Goal: Transaction & Acquisition: Purchase product/service

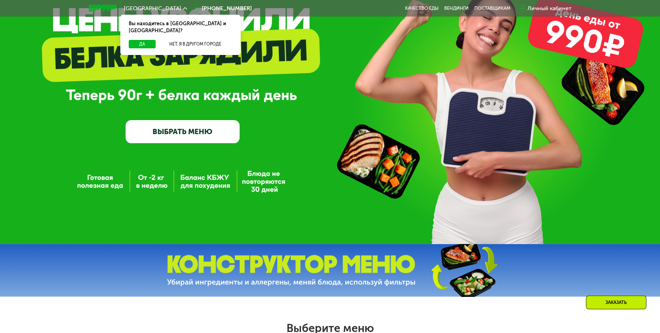
scroll to position [70, 0]
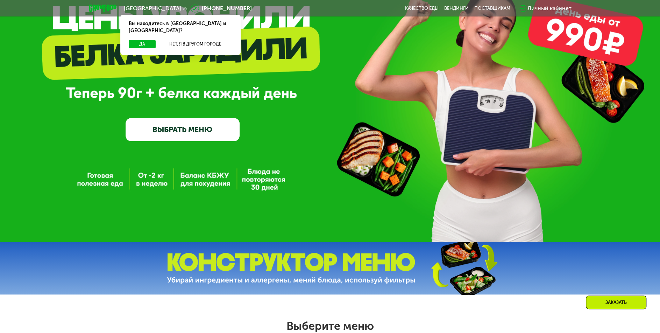
click at [178, 139] on link "ВЫБРАТЬ МЕНЮ" at bounding box center [183, 129] width 114 height 23
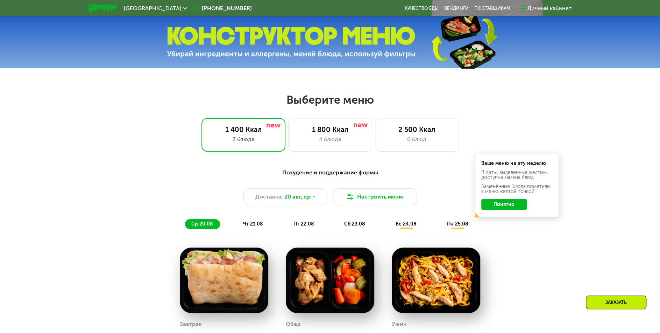
scroll to position [305, 0]
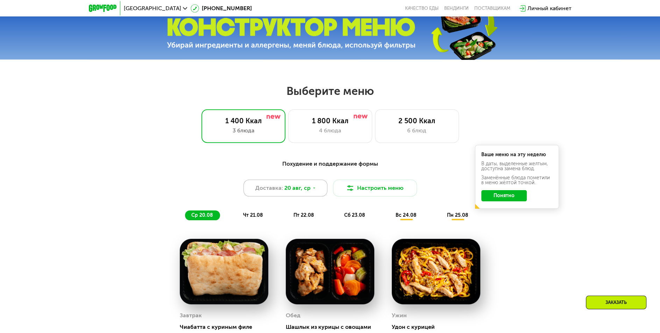
click at [297, 192] on span "20 авг, ср" at bounding box center [297, 188] width 26 height 8
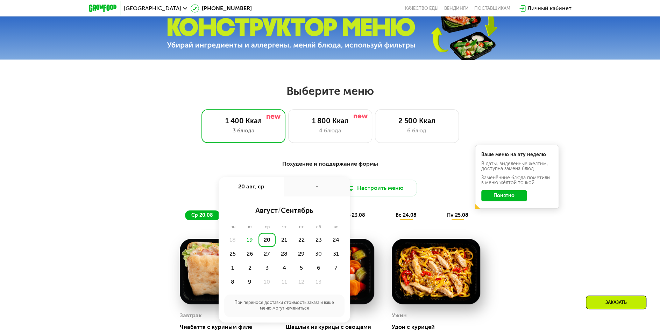
click at [249, 163] on div "Похудение и поддержание формы" at bounding box center [330, 163] width 414 height 9
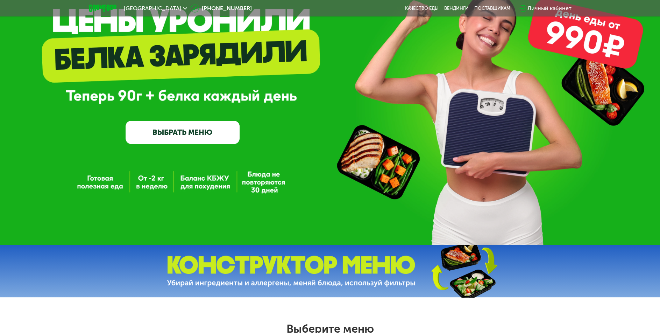
scroll to position [0, 0]
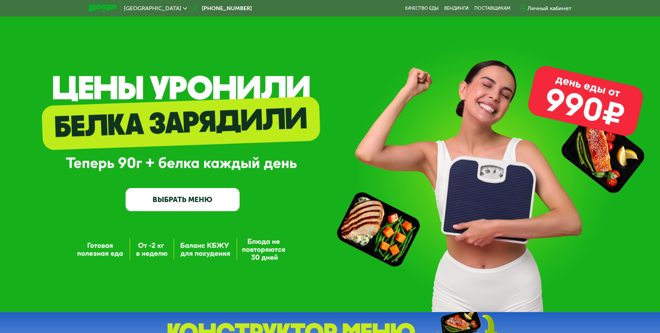
click at [178, 202] on link "ВЫБРАТЬ МЕНЮ" at bounding box center [183, 199] width 114 height 23
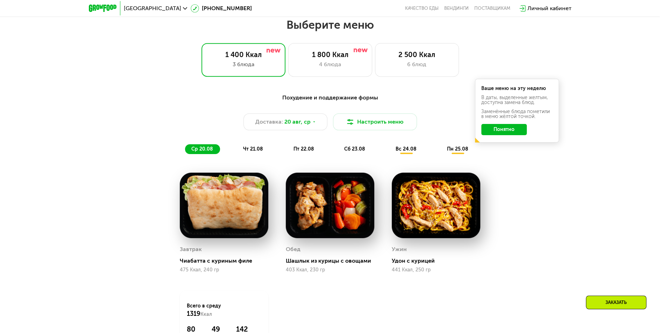
scroll to position [375, 0]
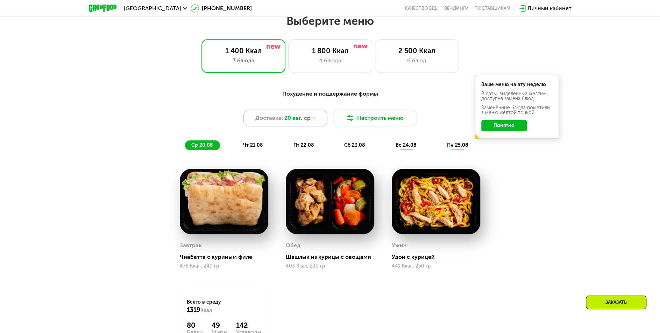
click at [315, 119] on div "Доставка: [DATE]" at bounding box center [285, 117] width 84 height 17
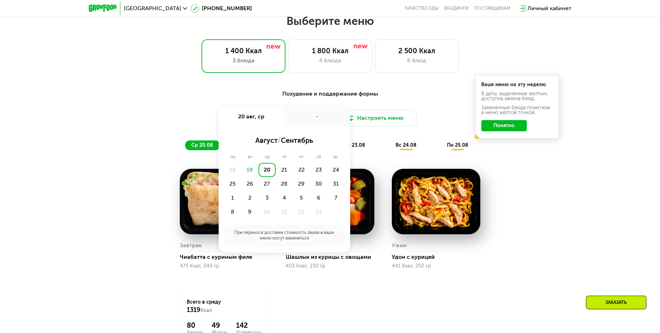
click at [241, 97] on div "Похудение и поддержание формы" at bounding box center [330, 94] width 414 height 9
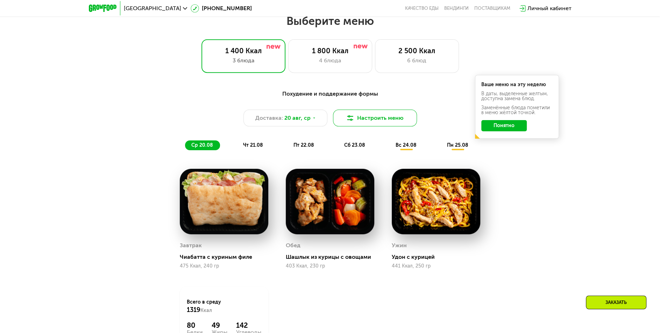
click at [349, 116] on img at bounding box center [350, 118] width 8 height 8
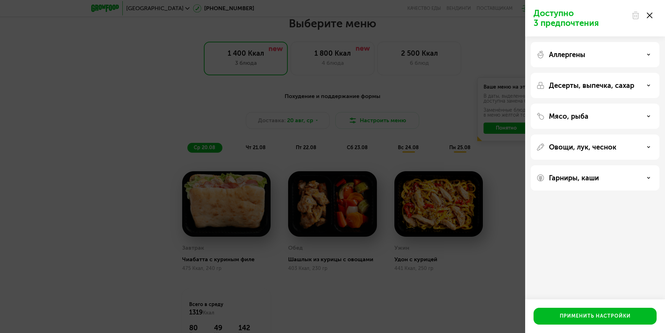
click at [402, 106] on div "Доступно 3 предпочтения Аллергены Десерты, выпечка, сахар Мясо, рыба Овощи, лук…" at bounding box center [332, 166] width 665 height 333
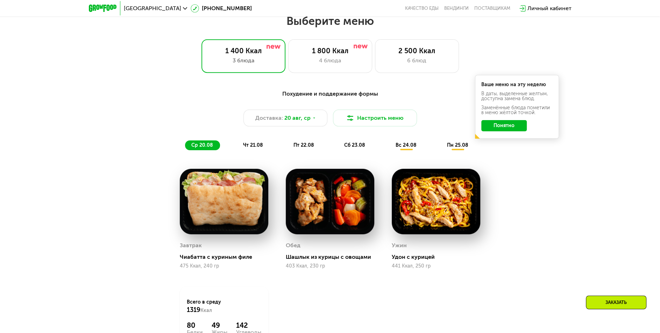
click at [491, 127] on button "Понятно" at bounding box center [503, 125] width 45 height 11
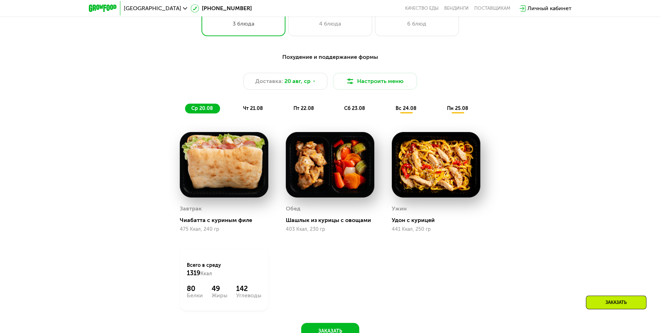
scroll to position [410, 0]
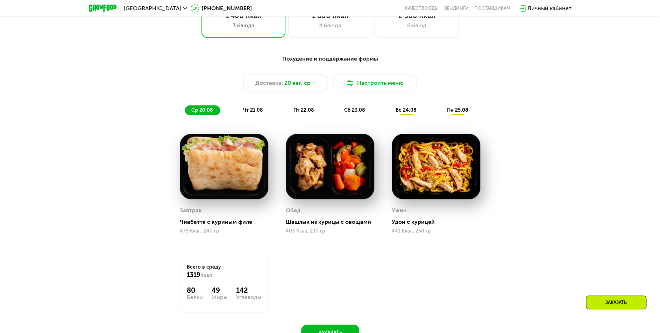
click at [254, 113] on span "чт 21.08" at bounding box center [253, 110] width 20 height 6
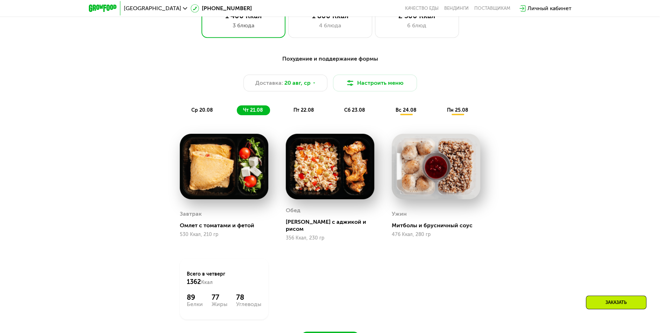
click at [298, 113] on span "пт 22.08" at bounding box center [303, 110] width 21 height 6
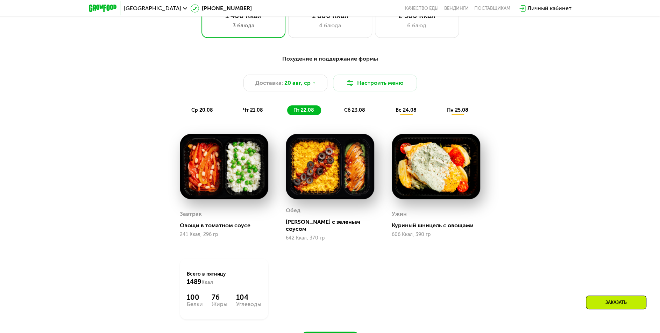
click at [227, 110] on div "ср 20.08 чт 21.08 пт 22.08 сб 23.08 вс 24.08 пн 25.08" at bounding box center [330, 110] width 290 height 10
click at [237, 109] on div "ср 20.08" at bounding box center [253, 110] width 33 height 10
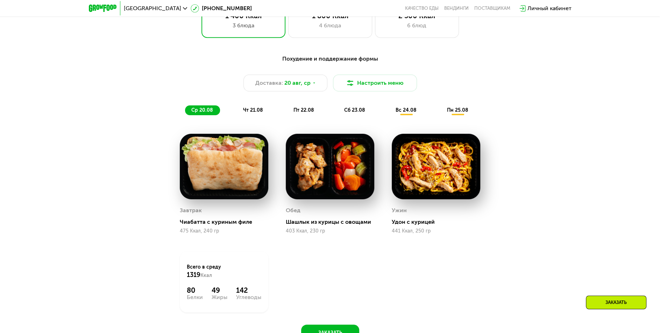
click at [287, 110] on div "чт 21.08" at bounding box center [304, 110] width 34 height 10
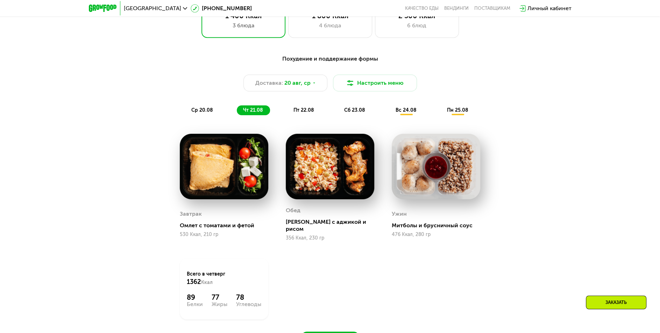
click at [301, 113] on span "пт 22.08" at bounding box center [303, 110] width 21 height 6
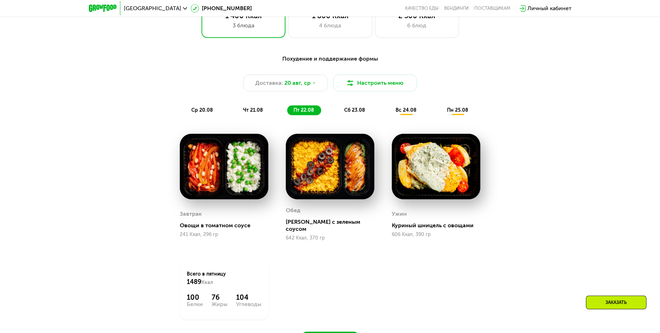
click at [209, 113] on span "ср 20.08" at bounding box center [202, 110] width 22 height 6
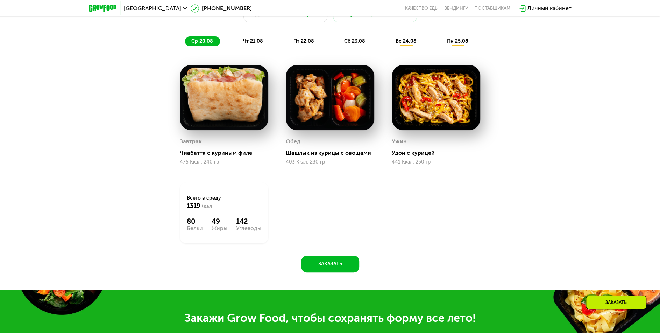
scroll to position [479, 0]
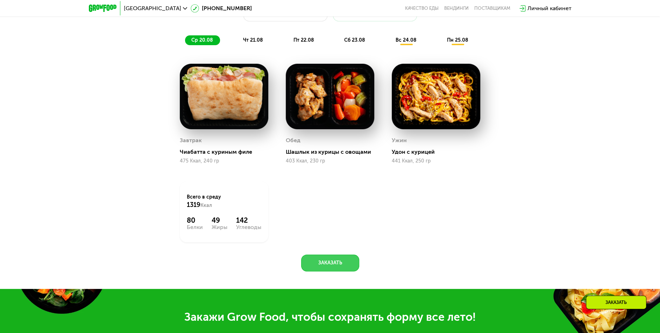
click at [326, 259] on button "Заказать" at bounding box center [330, 262] width 58 height 17
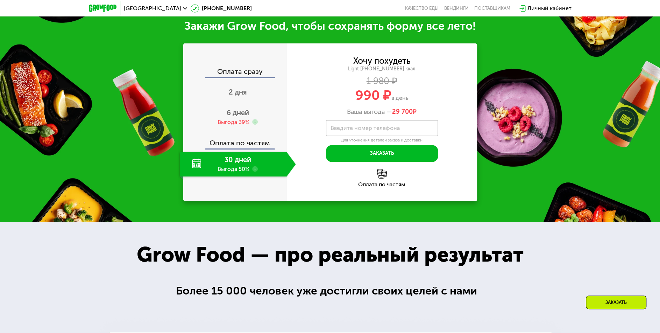
scroll to position [770, 0]
click at [231, 164] on div "30 дней Выгода 50%" at bounding box center [233, 164] width 107 height 24
click at [232, 161] on div "30 дней Выгода 50%" at bounding box center [233, 164] width 107 height 24
click at [254, 171] on use at bounding box center [255, 169] width 6 height 6
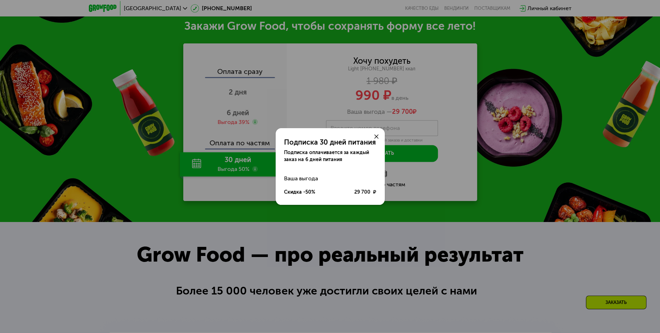
click at [375, 136] on use at bounding box center [376, 136] width 4 height 4
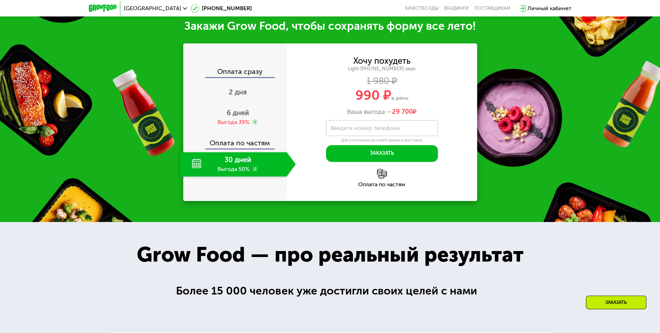
click at [359, 129] on label "Введите номер телефона" at bounding box center [364, 128] width 69 height 4
click at [359, 129] on input "Введите номер телефона" at bounding box center [382, 128] width 112 height 16
click at [237, 121] on div "Выгода 39%" at bounding box center [234, 122] width 32 height 8
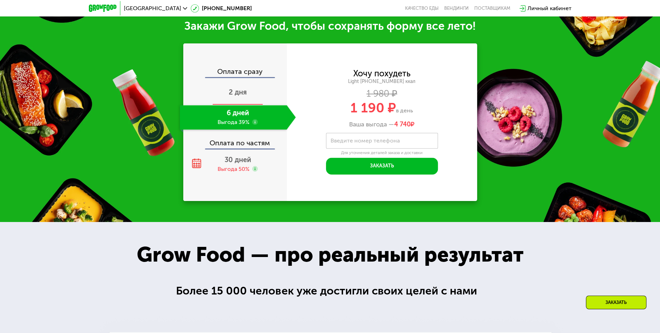
click at [238, 94] on span "2 дня" at bounding box center [238, 92] width 18 height 8
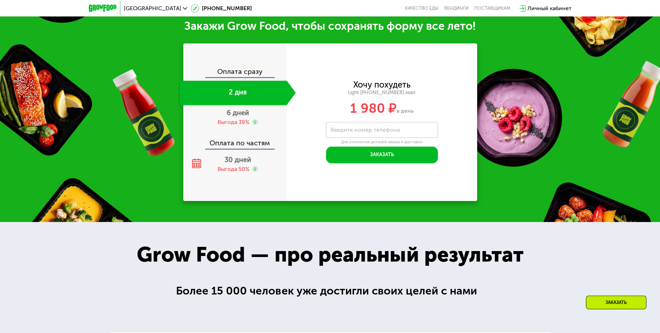
click at [240, 142] on div "Оплата по частям" at bounding box center [235, 140] width 103 height 16
click at [239, 125] on div "Выгода 39%" at bounding box center [234, 122] width 32 height 8
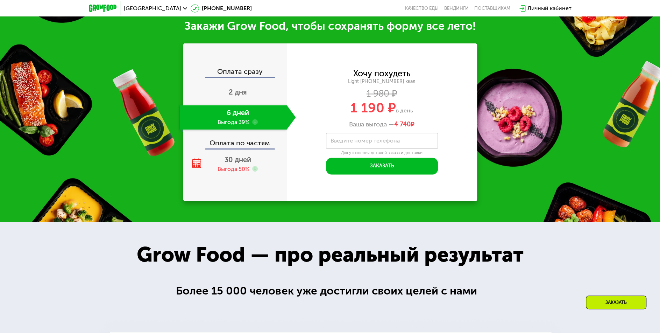
click at [236, 108] on div "6 дней Выгода 39%" at bounding box center [233, 117] width 107 height 24
click at [234, 77] on div "Оплата сразу" at bounding box center [235, 72] width 103 height 9
click at [234, 74] on div "Оплата сразу" at bounding box center [235, 72] width 103 height 9
click at [239, 160] on span "30 дней" at bounding box center [238, 159] width 27 height 8
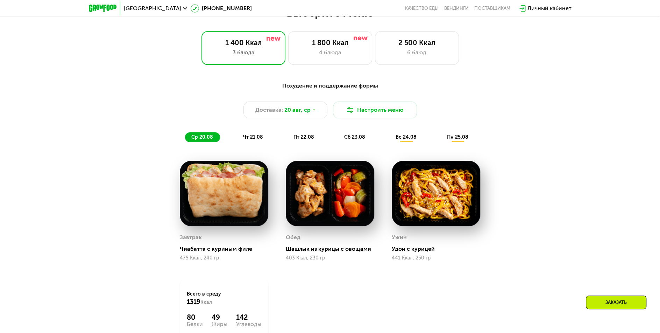
scroll to position [385, 0]
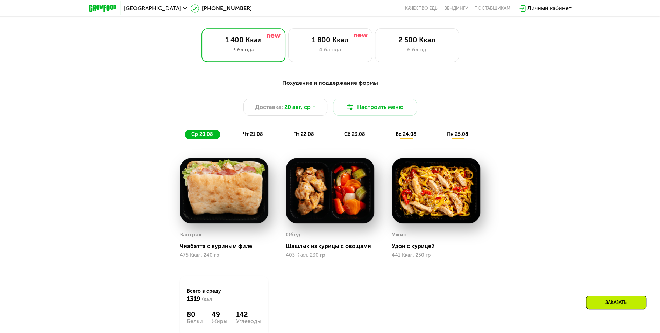
click at [287, 139] on div "чт 21.08" at bounding box center [304, 134] width 34 height 10
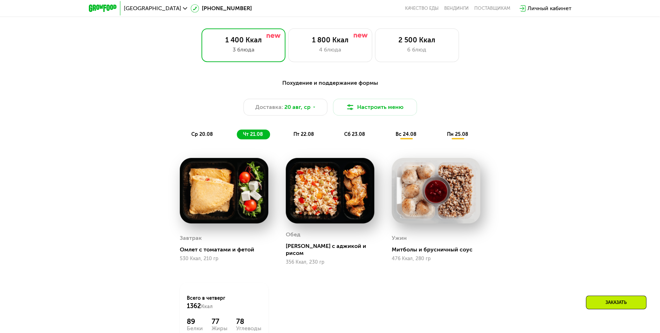
click at [296, 136] on span "пт 22.08" at bounding box center [303, 134] width 21 height 6
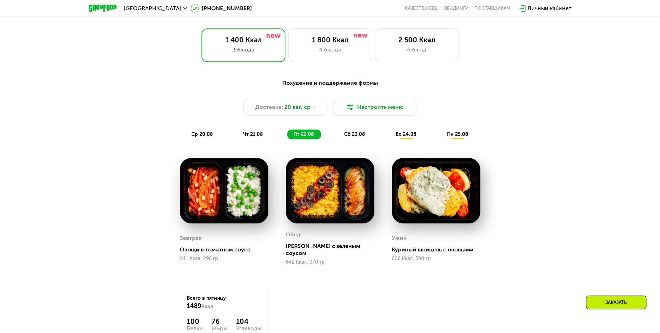
click at [346, 136] on span "сб 23.08" at bounding box center [354, 134] width 21 height 6
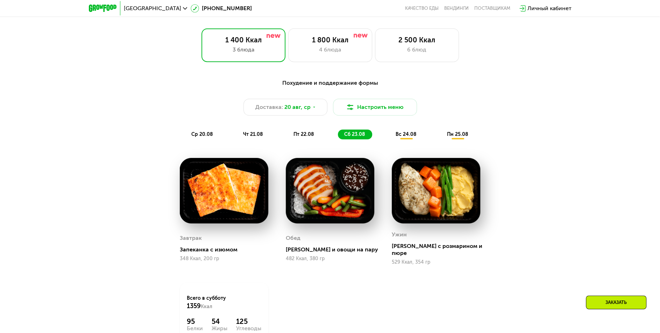
click at [401, 137] on span "вс 24.08" at bounding box center [406, 134] width 21 height 6
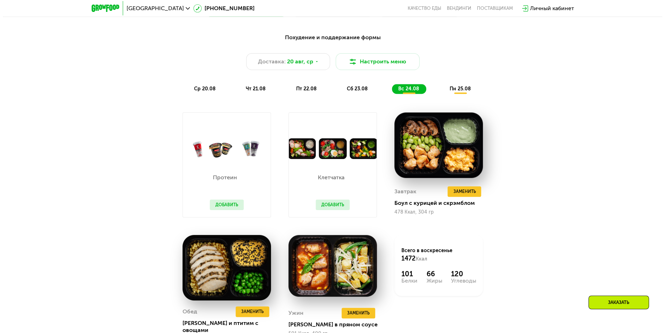
scroll to position [420, 0]
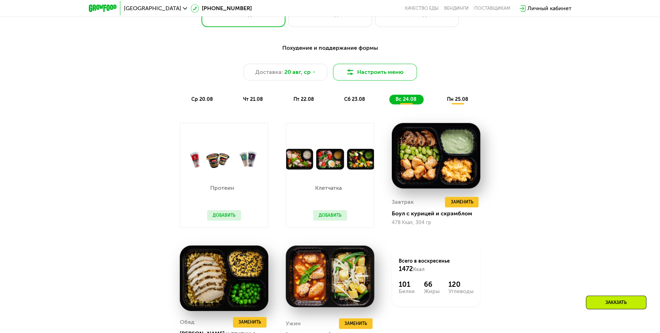
click at [397, 75] on button "Настроить меню" at bounding box center [375, 72] width 84 height 17
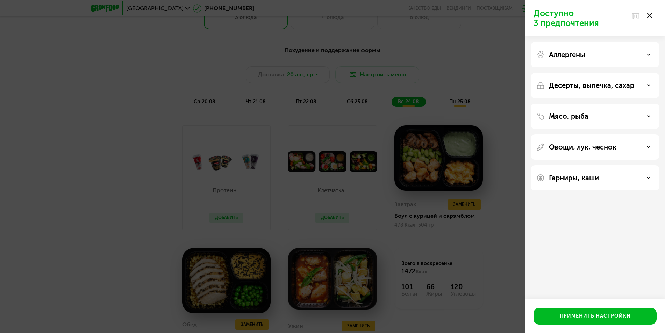
click at [598, 50] on div "Аллергены" at bounding box center [595, 54] width 118 height 8
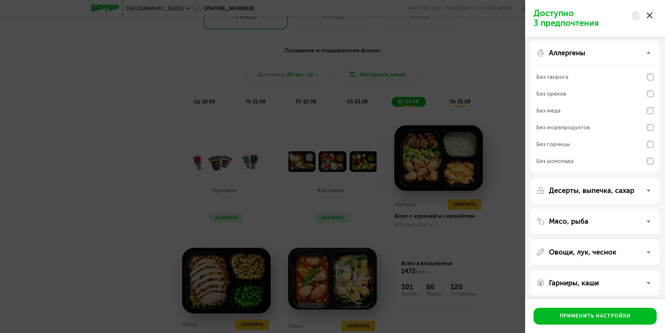
scroll to position [5, 0]
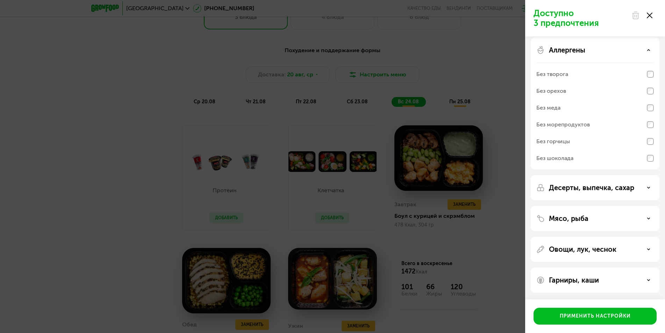
click at [593, 187] on p "Десерты, выпечка, сахар" at bounding box center [591, 187] width 85 height 8
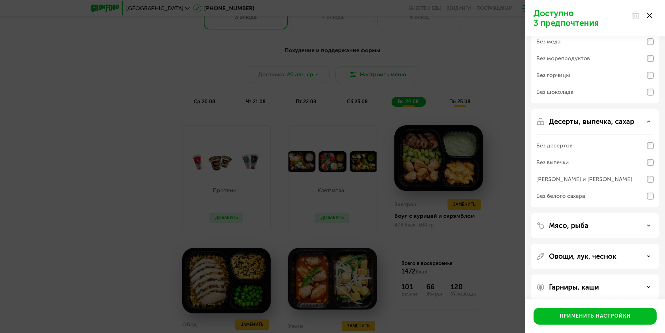
scroll to position [78, 0]
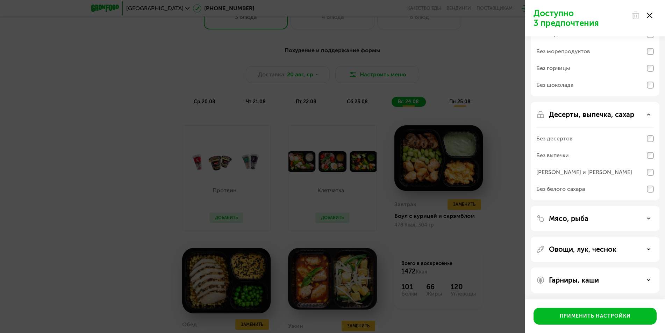
click at [563, 114] on p "Десерты, выпечка, сахар" at bounding box center [591, 114] width 85 height 8
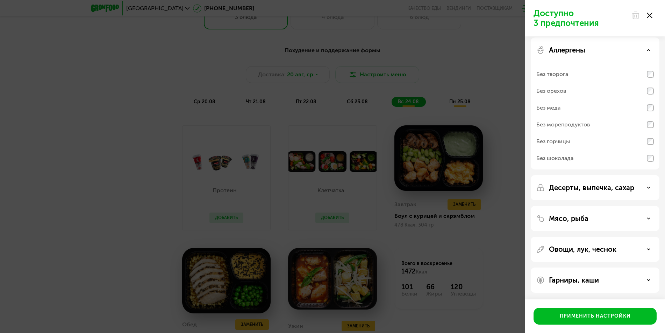
click at [560, 217] on p "Мясо, рыба" at bounding box center [569, 218] width 40 height 8
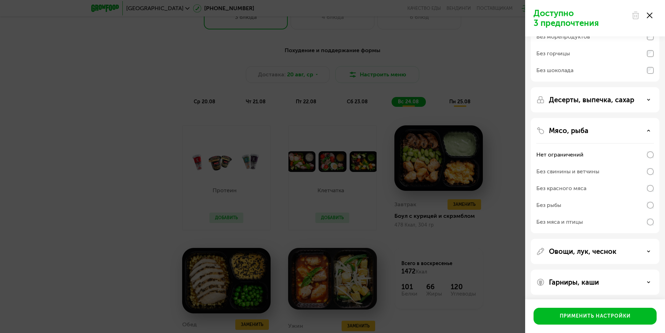
scroll to position [94, 0]
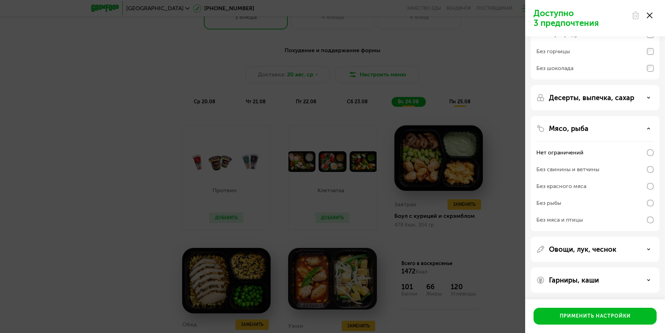
click at [575, 249] on p "Овощи, лук, чеснок" at bounding box center [582, 249] width 67 height 8
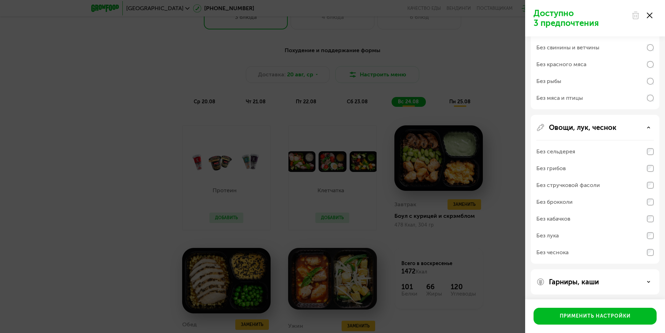
scroll to position [218, 0]
click at [573, 282] on p "Гарниры, каши" at bounding box center [574, 280] width 50 height 8
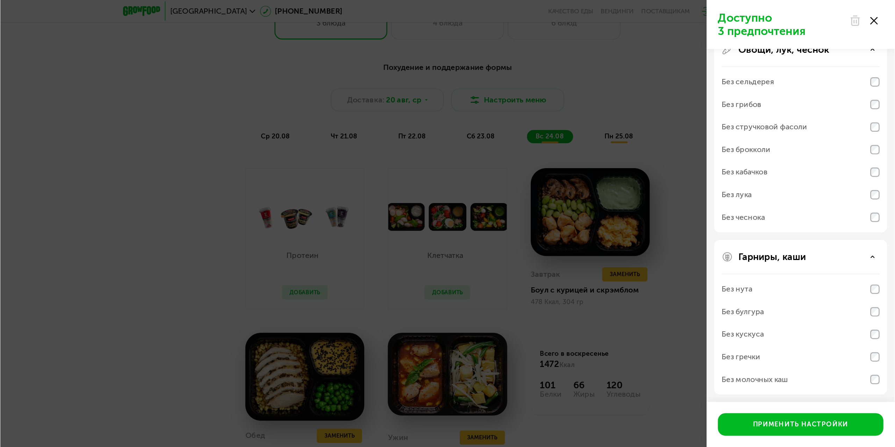
scroll to position [307, 0]
click at [570, 280] on div "Без молочных каш" at bounding box center [560, 281] width 49 height 8
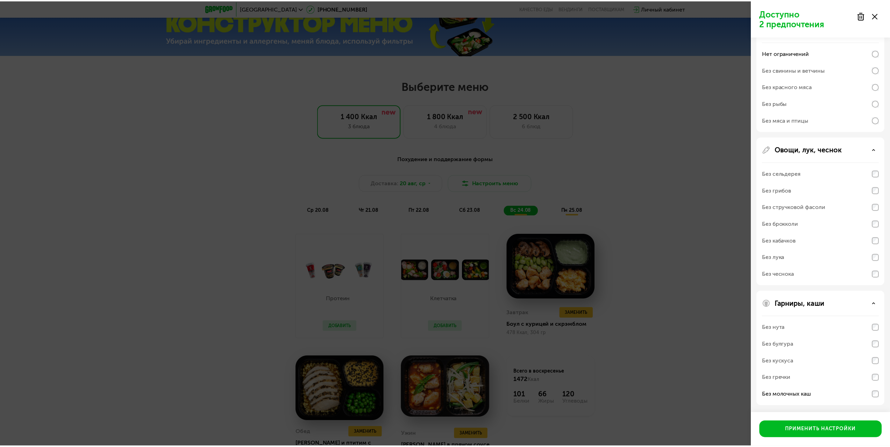
scroll to position [193, 0]
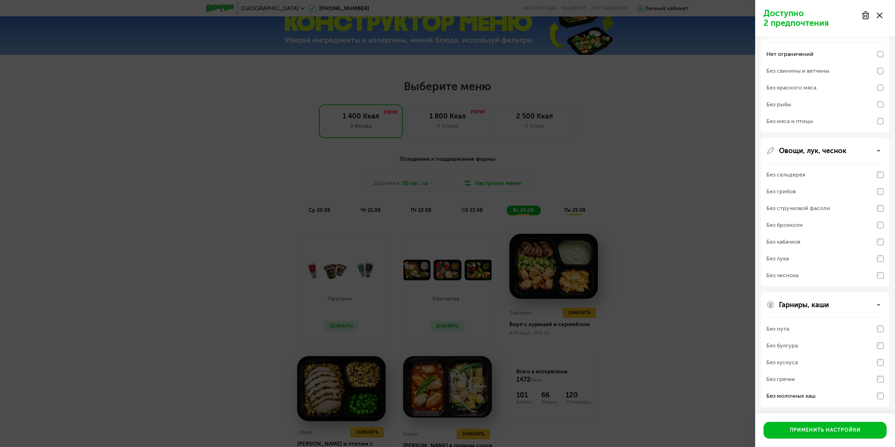
click at [187, 169] on div "Доступно 2 предпочтения Аллергены Без творога Без орехов Без меда Без морепроду…" at bounding box center [447, 223] width 895 height 447
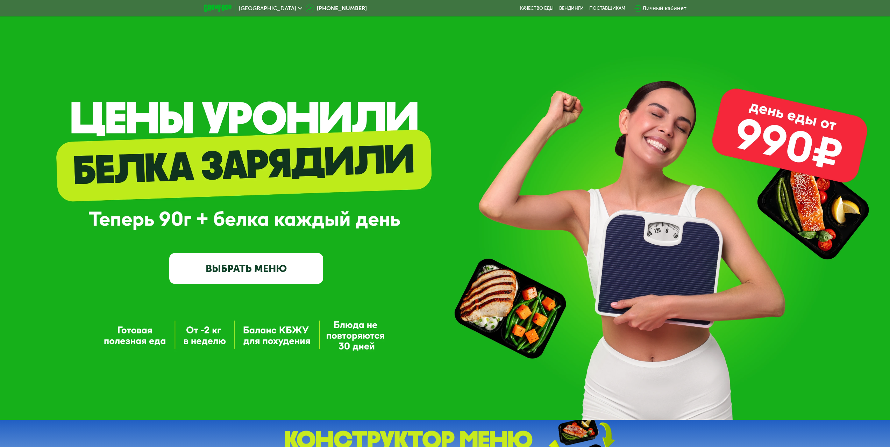
scroll to position [0, 0]
click at [250, 266] on link "ВЫБРАТЬ МЕНЮ" at bounding box center [246, 269] width 154 height 31
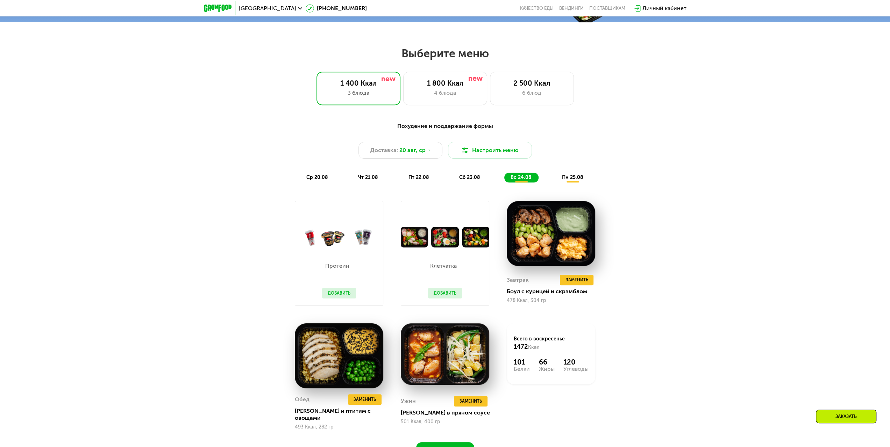
scroll to position [448, 0]
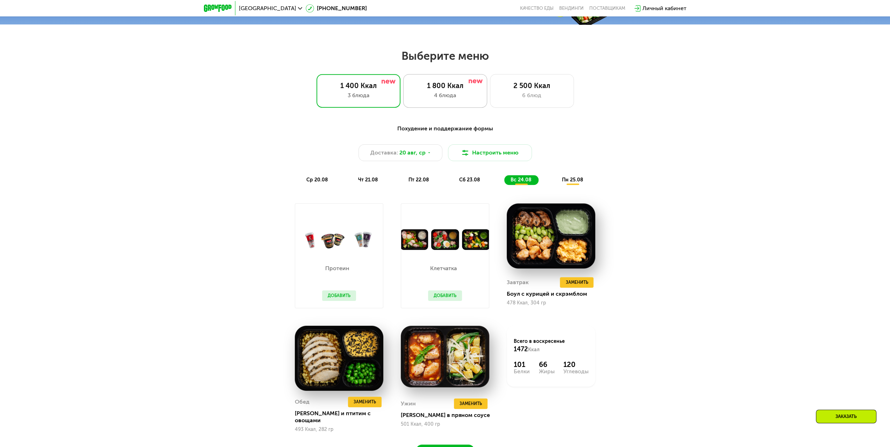
click at [462, 100] on div "4 блюда" at bounding box center [445, 95] width 69 height 8
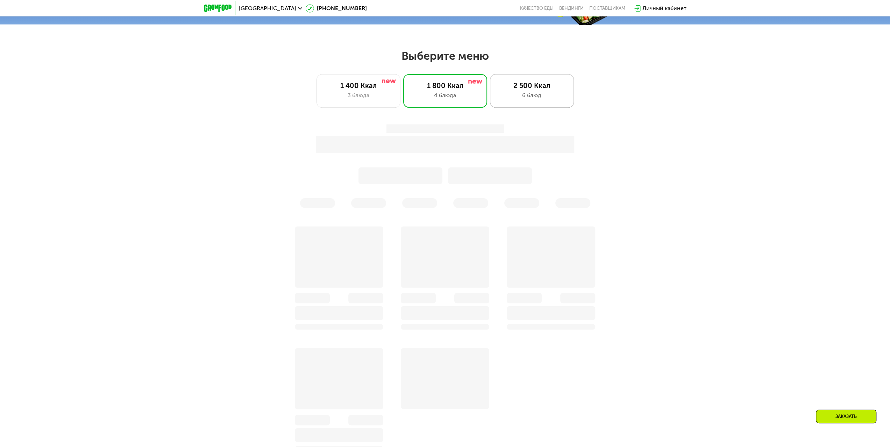
click at [521, 94] on div "6 блюд" at bounding box center [531, 95] width 69 height 8
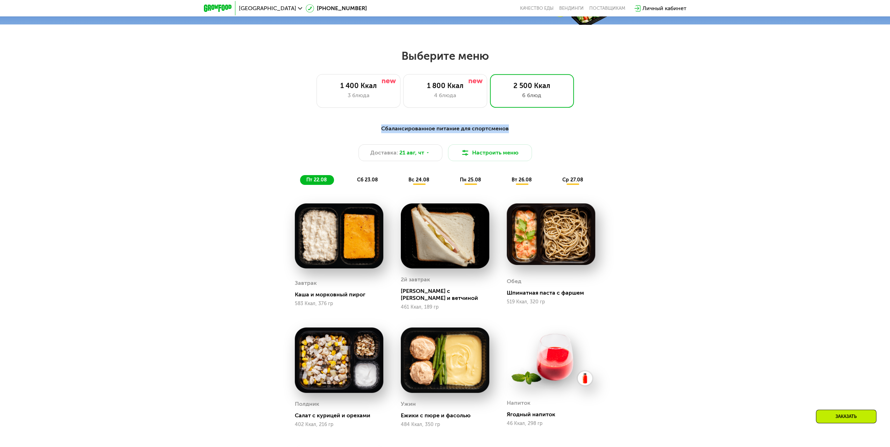
drag, startPoint x: 376, startPoint y: 130, endPoint x: 518, endPoint y: 127, distance: 142.4
click at [518, 127] on div "Сбалансированное питание для спортсменов" at bounding box center [445, 129] width 414 height 9
click at [434, 88] on div "1 800 Ккал" at bounding box center [445, 85] width 69 height 8
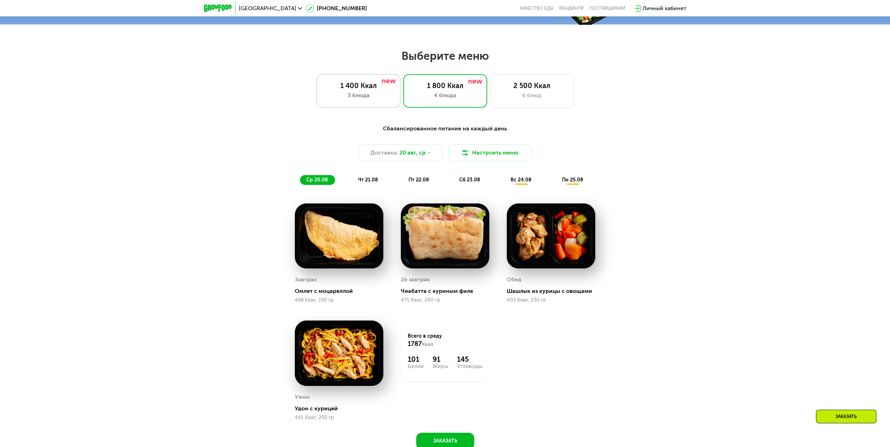
click at [343, 87] on div "1 400 Ккал" at bounding box center [358, 85] width 69 height 8
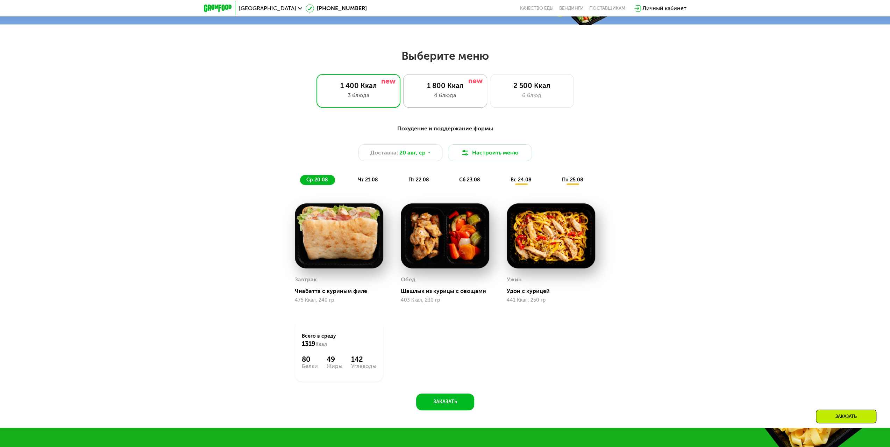
click at [424, 94] on div "4 блюда" at bounding box center [445, 95] width 69 height 8
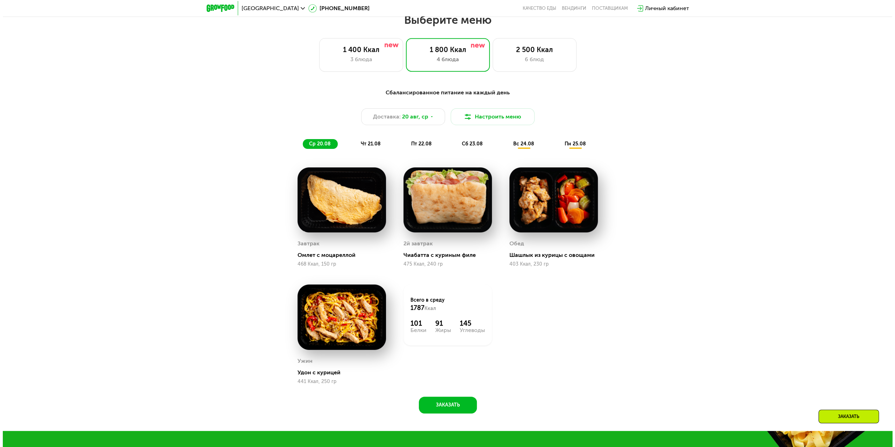
scroll to position [483, 0]
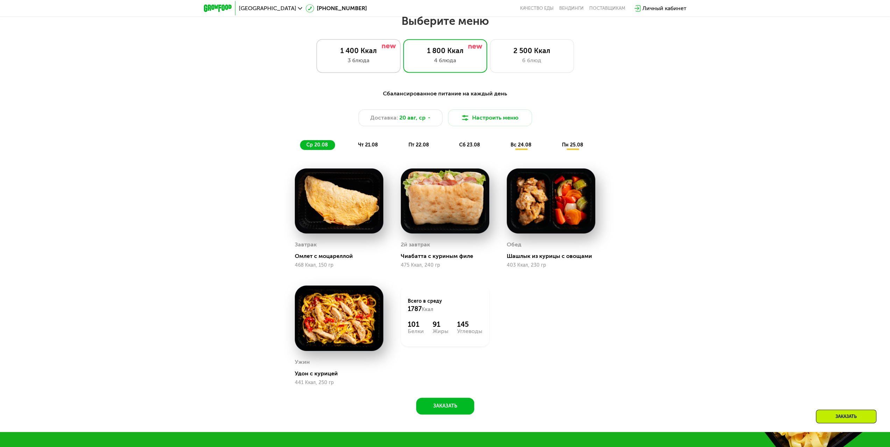
click at [361, 62] on div "3 блюда" at bounding box center [358, 60] width 69 height 8
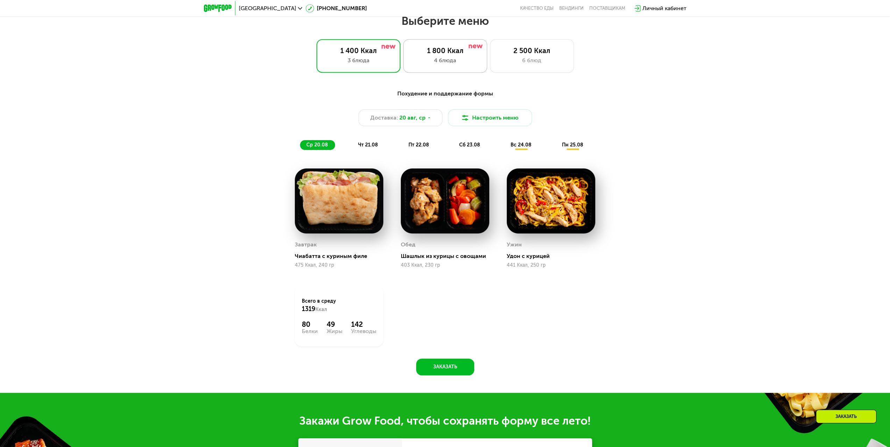
click at [434, 55] on div "1 800 Ккал" at bounding box center [445, 51] width 69 height 8
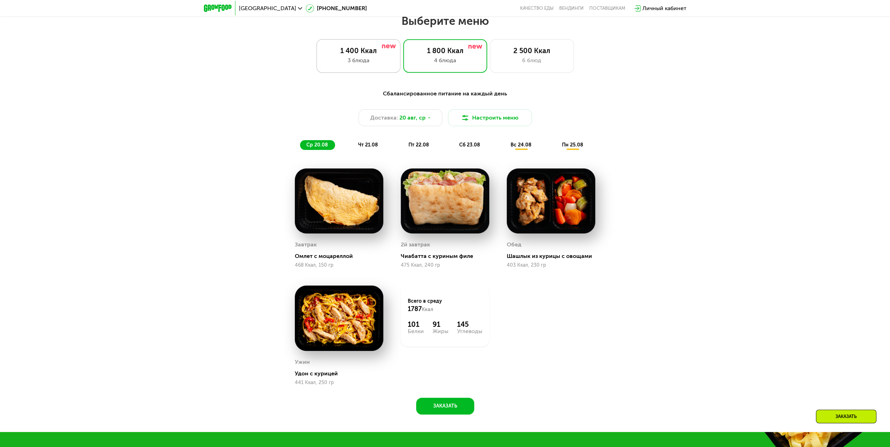
click at [373, 54] on div "1 400 Ккал" at bounding box center [358, 51] width 69 height 8
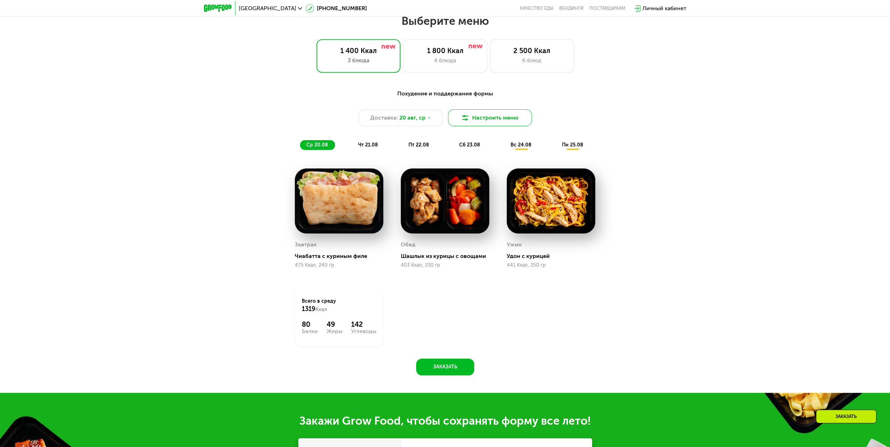
click at [485, 116] on button "Настроить меню" at bounding box center [490, 117] width 84 height 17
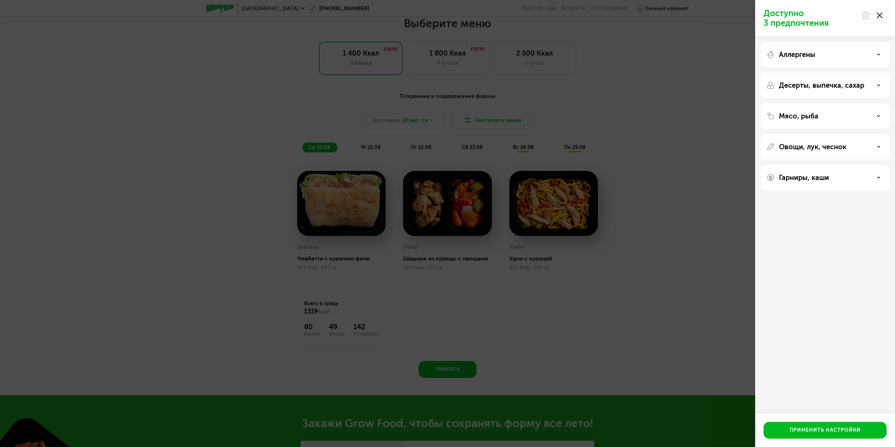
click at [665, 57] on p "Аллергены" at bounding box center [797, 54] width 36 height 8
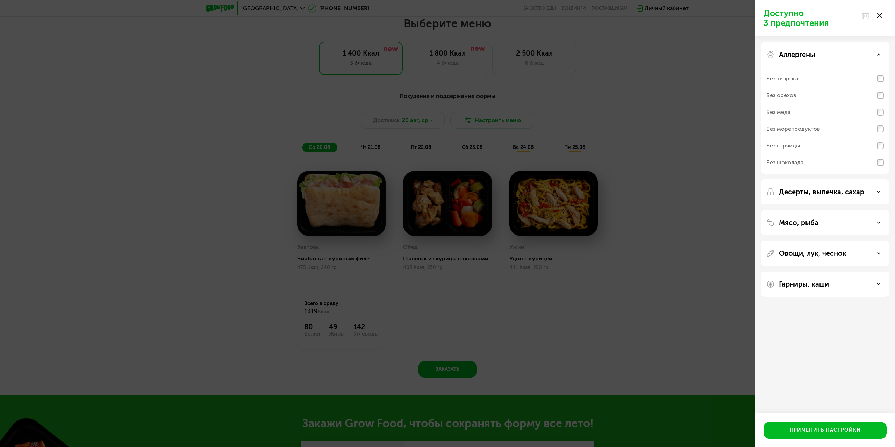
click at [665, 112] on div "Без меда" at bounding box center [779, 112] width 24 height 8
click at [665, 190] on p "Десерты, выпечка, сахар" at bounding box center [821, 192] width 85 height 8
click at [665, 296] on p "Мясо, рыба" at bounding box center [799, 296] width 40 height 8
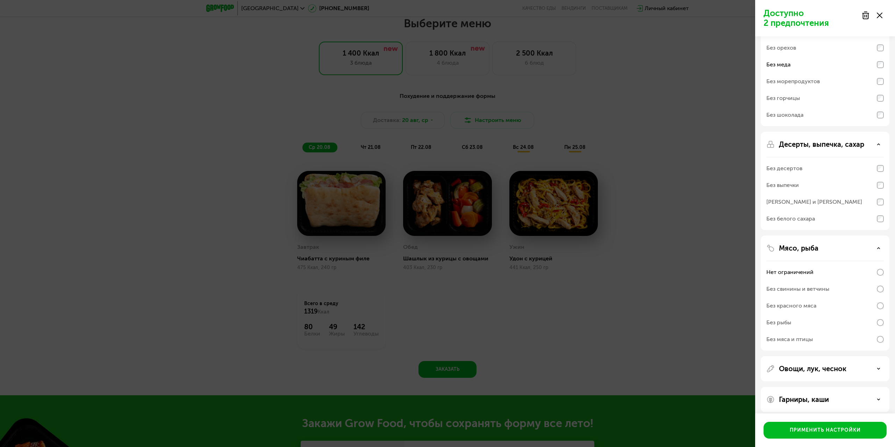
scroll to position [52, 0]
click at [665, 332] on p "Овощи, лук, чеснок" at bounding box center [812, 364] width 67 height 8
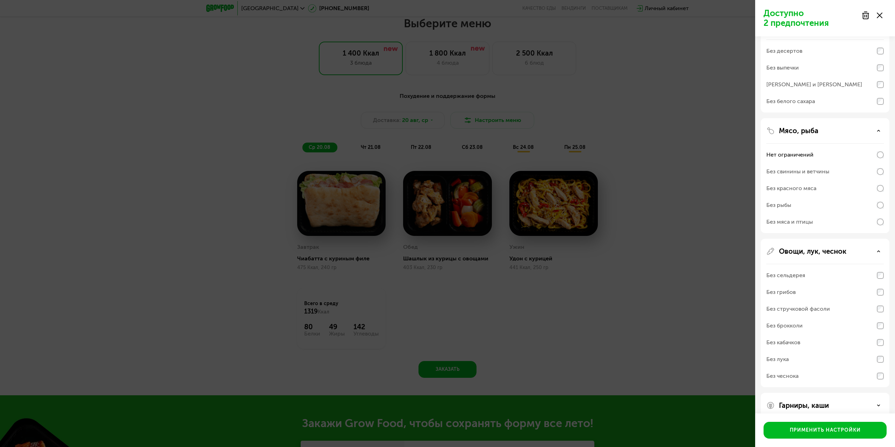
scroll to position [176, 0]
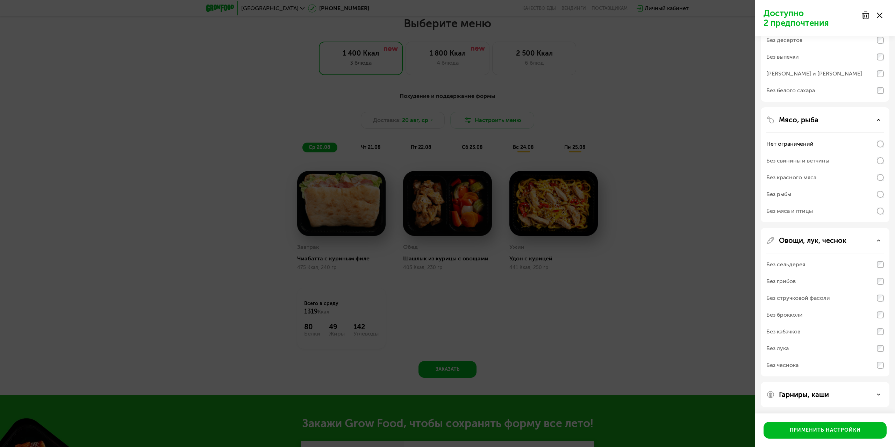
click at [665, 330] on div "Без кабачков" at bounding box center [826, 331] width 118 height 17
drag, startPoint x: 803, startPoint y: 391, endPoint x: 801, endPoint y: 381, distance: 10.6
click at [665, 332] on p "Гарниры, каши" at bounding box center [804, 395] width 50 height 8
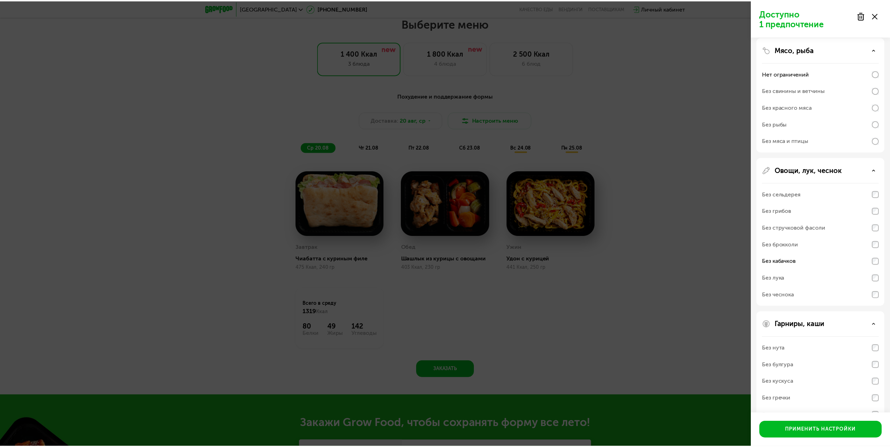
scroll to position [266, 0]
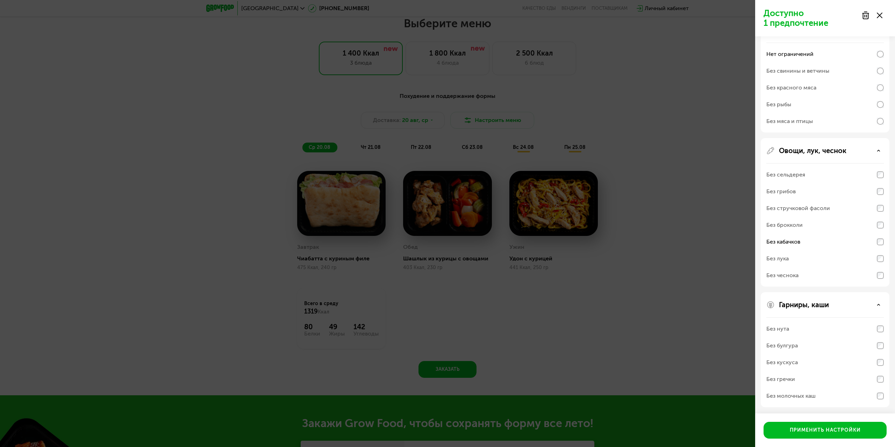
click at [665, 332] on div "Без молочных каш" at bounding box center [791, 396] width 49 height 8
click at [665, 332] on div "Применить настройки" at bounding box center [825, 430] width 71 height 7
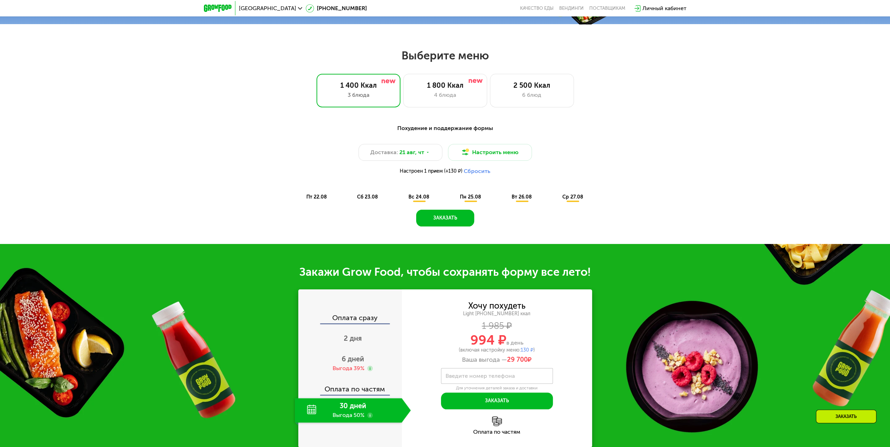
scroll to position [448, 0]
click at [409, 154] on span "21 авг, чт" at bounding box center [411, 153] width 25 height 8
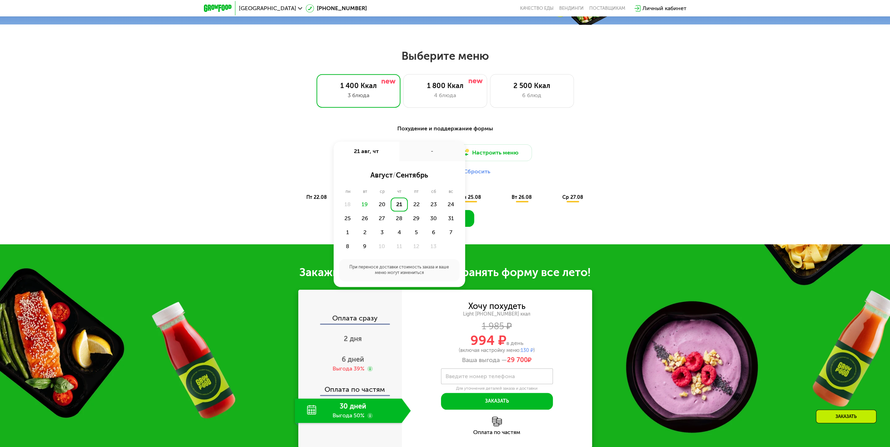
click at [287, 150] on div "Доставка: [DATE] авг, чт - август / сентябрь пн вт ср чт пт сб вс 18 19 20 21 2…" at bounding box center [445, 161] width 414 height 34
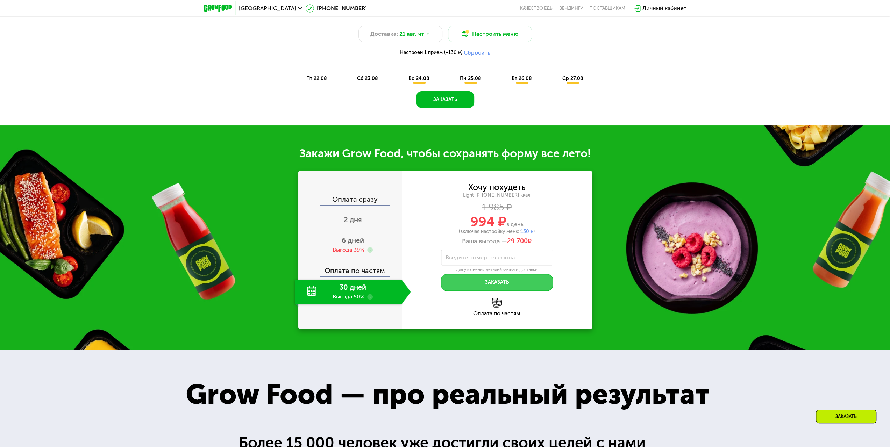
scroll to position [588, 0]
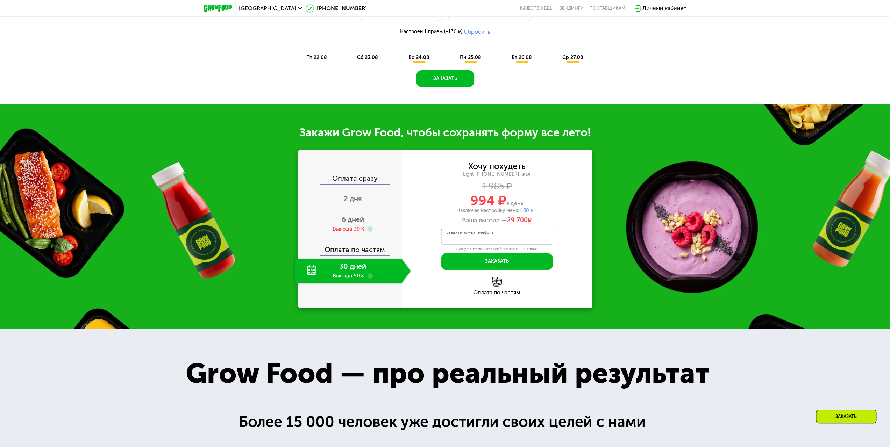
click at [478, 235] on div "Введите номер телефона" at bounding box center [497, 237] width 112 height 16
type input "**********"
click at [429, 220] on div "Ваша выгода — 29 700 ₽" at bounding box center [497, 221] width 190 height 8
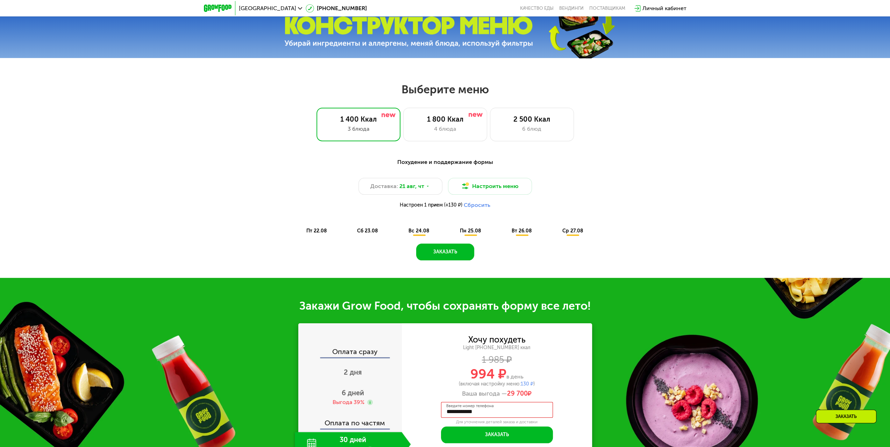
scroll to position [413, 0]
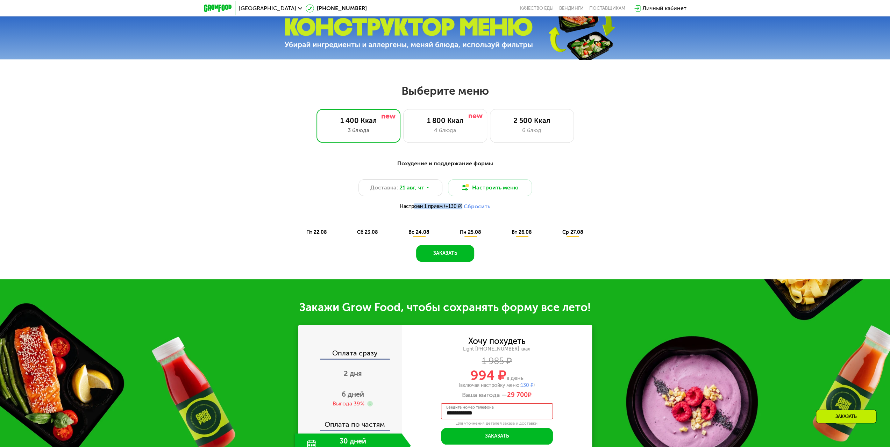
drag, startPoint x: 411, startPoint y: 209, endPoint x: 460, endPoint y: 207, distance: 49.0
click at [460, 207] on span "Настроен 1 прием (+130 ₽)" at bounding box center [431, 206] width 63 height 5
click at [442, 207] on span "Настроен 1 прием (+130 ₽)" at bounding box center [431, 206] width 63 height 5
click at [417, 192] on span "21 авг, чт" at bounding box center [411, 188] width 25 height 8
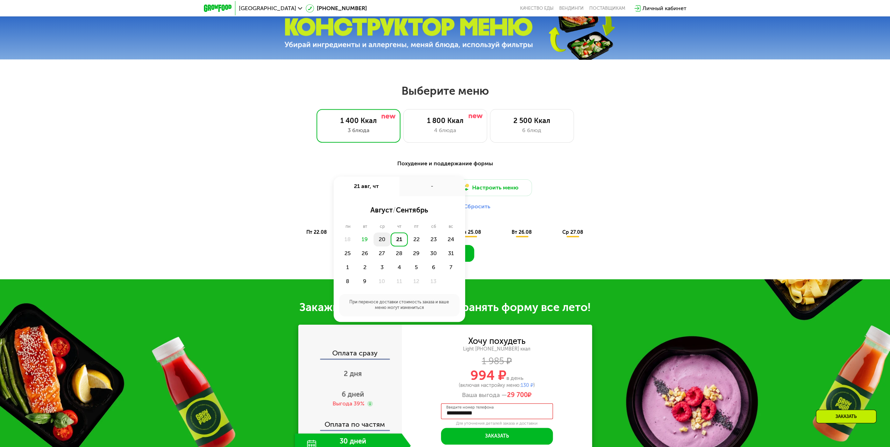
click at [391, 241] on div "20" at bounding box center [399, 240] width 17 height 14
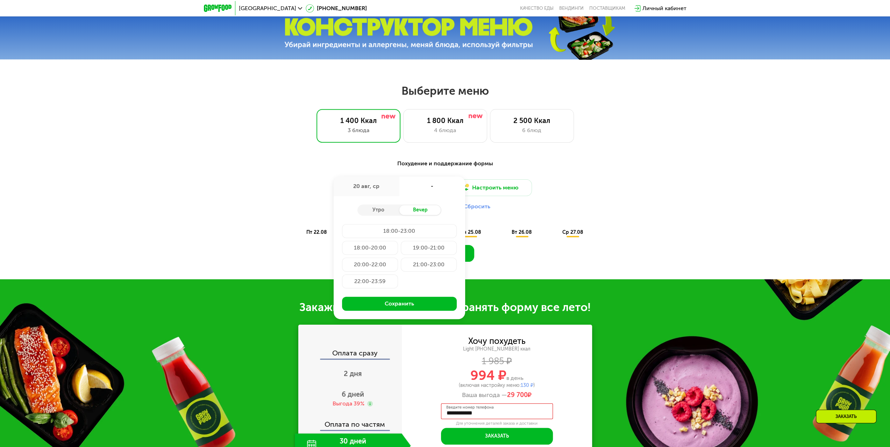
click at [322, 153] on div "Похудение и поддержание формы Доставка: [DATE] авг, ср - Утро Вечер 18:00-23:00…" at bounding box center [445, 215] width 890 height 130
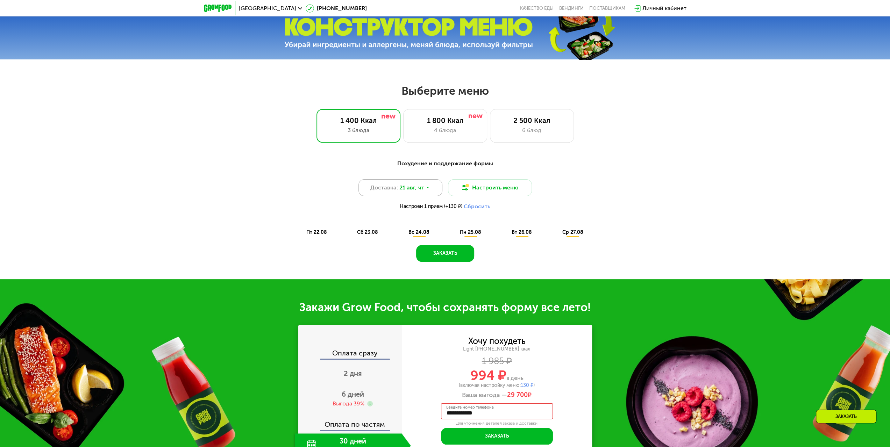
click at [402, 192] on span "21 авг, чт" at bounding box center [411, 188] width 25 height 8
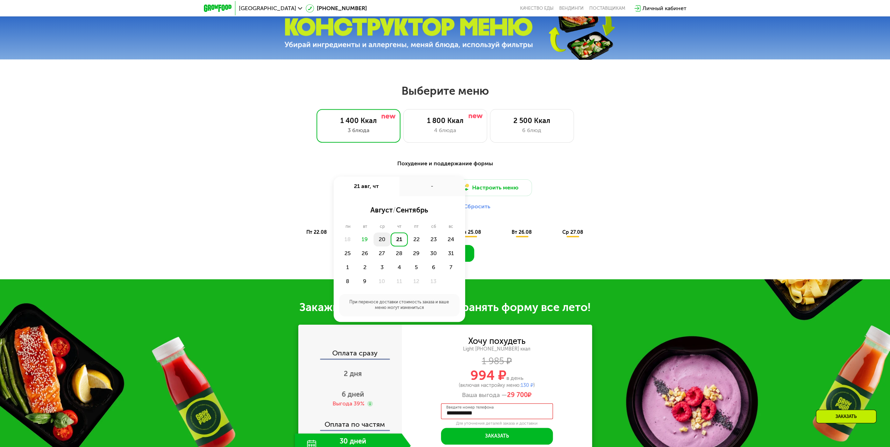
click at [391, 240] on div "20" at bounding box center [399, 240] width 17 height 14
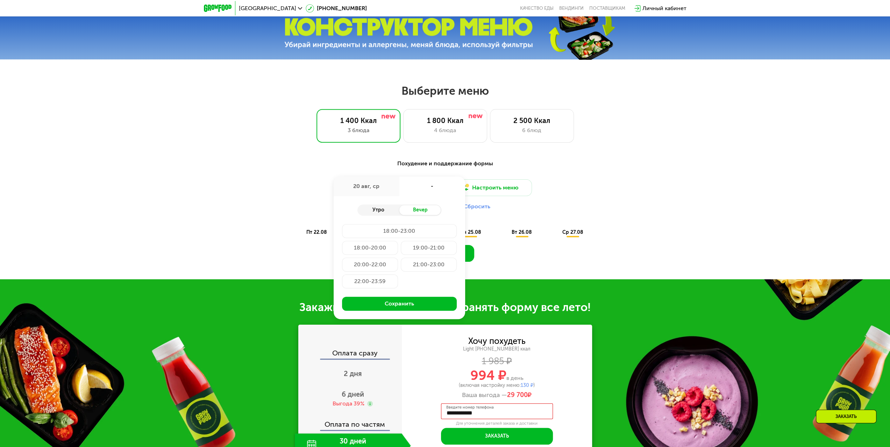
click at [389, 214] on div "Утро" at bounding box center [378, 210] width 42 height 10
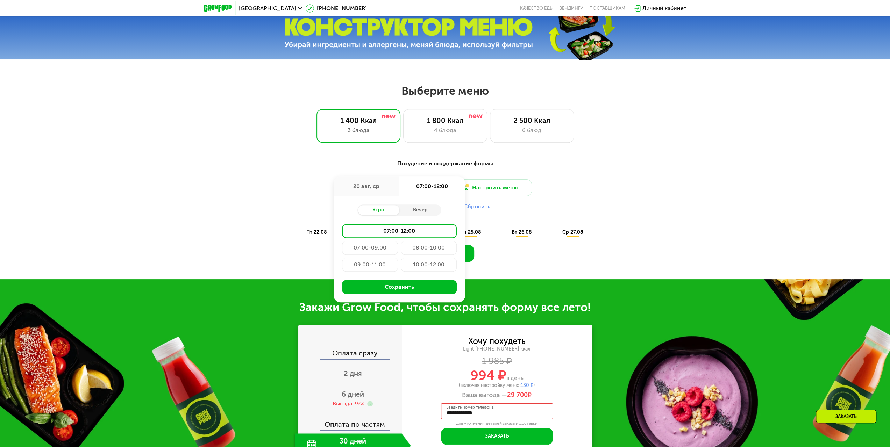
click at [608, 194] on div "Доставка: [DATE] авг, ср 07:00-12:00 Утро Вечер 07:00-12:00 07:00-09:00 08:00-1…" at bounding box center [445, 196] width 414 height 34
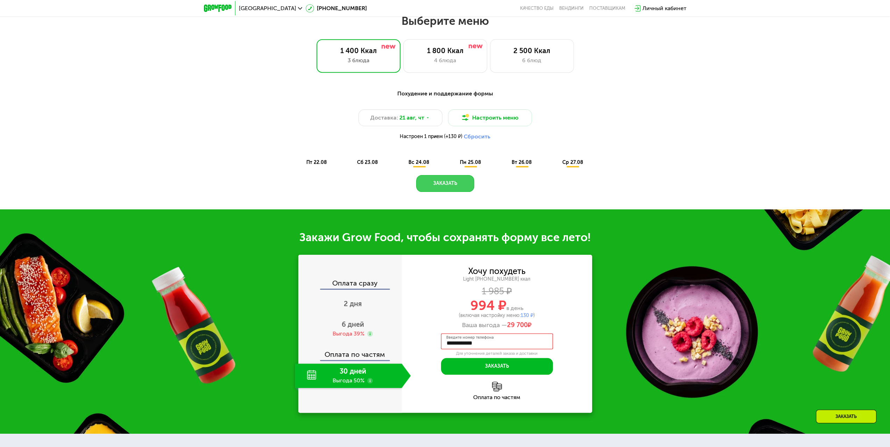
click at [446, 190] on button "Заказать" at bounding box center [445, 183] width 58 height 17
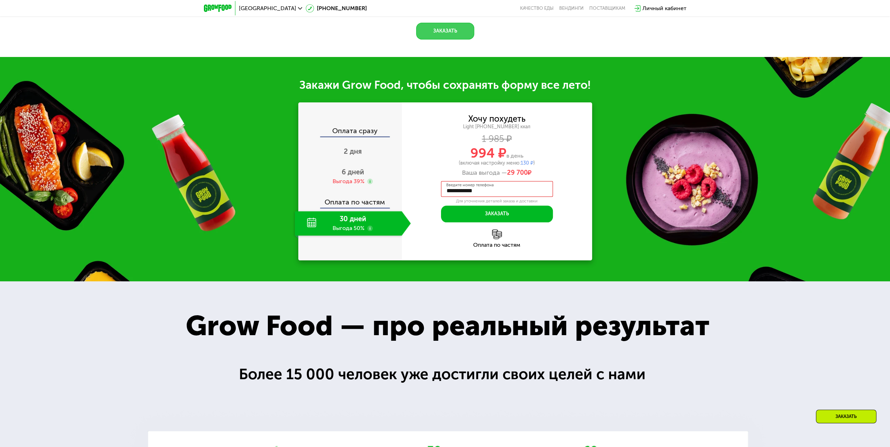
scroll to position [625, 0]
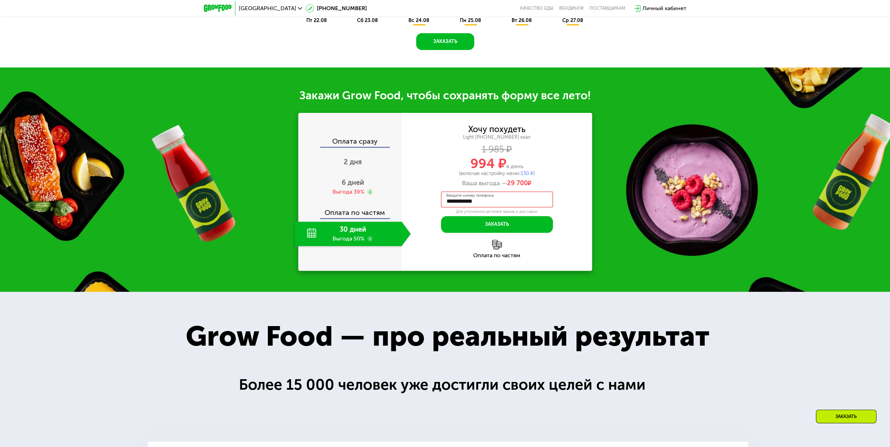
click at [366, 237] on div "30 дней Выгода 50%" at bounding box center [348, 234] width 107 height 24
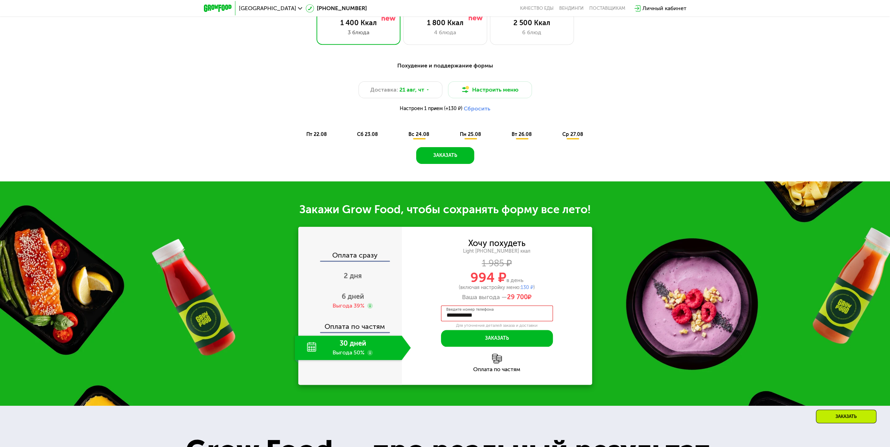
scroll to position [485, 0]
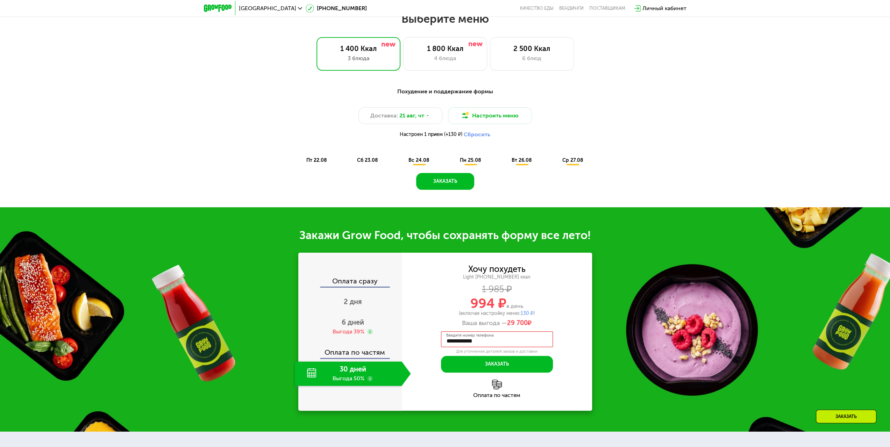
click at [417, 162] on span "вс 24.08" at bounding box center [418, 160] width 21 height 6
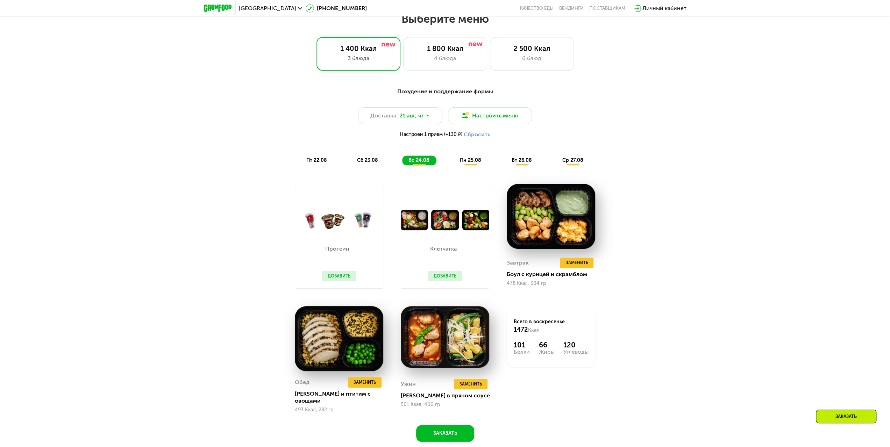
click at [465, 161] on span "пн 25.08" at bounding box center [470, 160] width 21 height 6
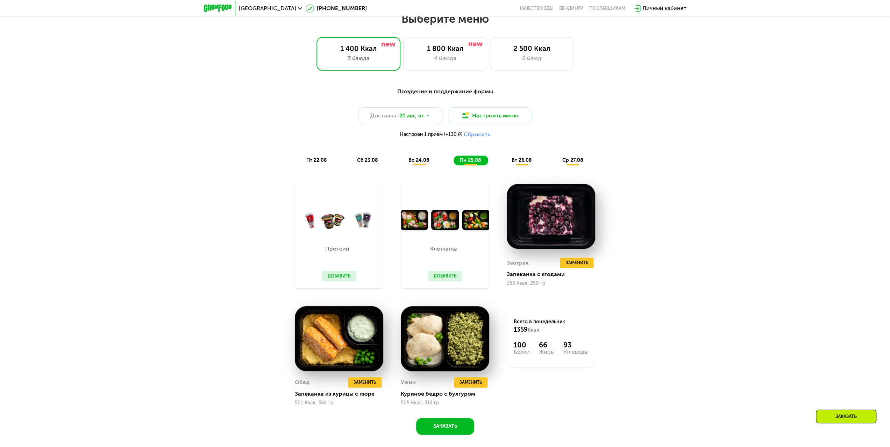
click at [522, 161] on span "вт 26.08" at bounding box center [522, 160] width 20 height 6
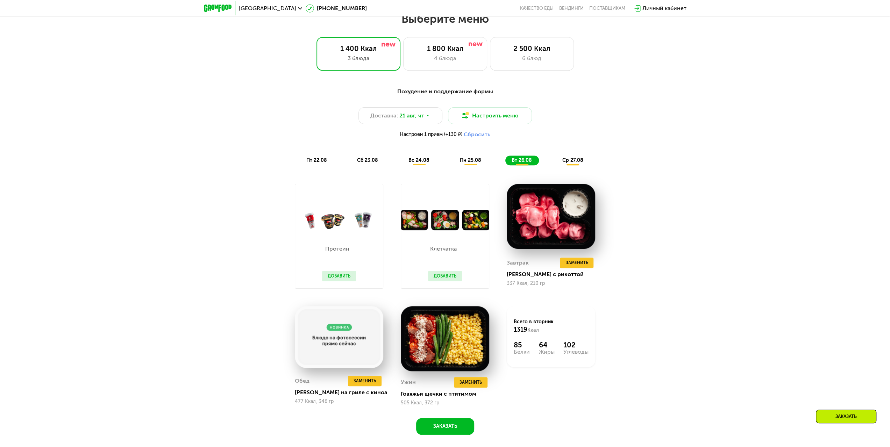
click at [567, 162] on span "ср 27.08" at bounding box center [572, 160] width 21 height 6
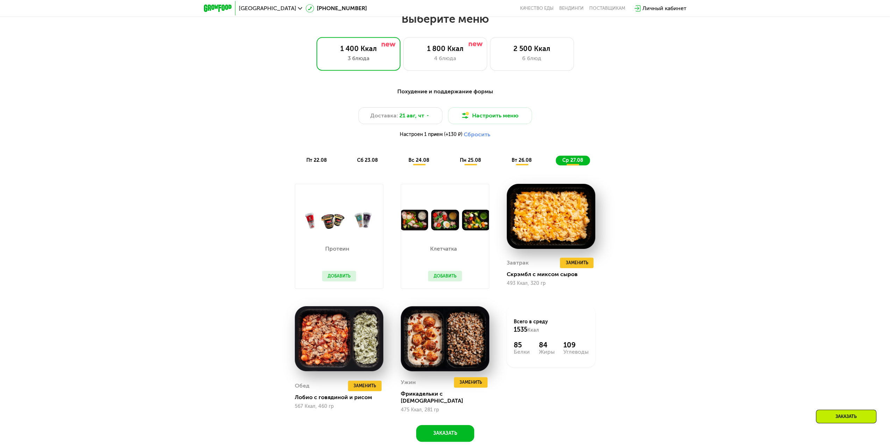
click at [471, 163] on span "пн 25.08" at bounding box center [470, 160] width 21 height 6
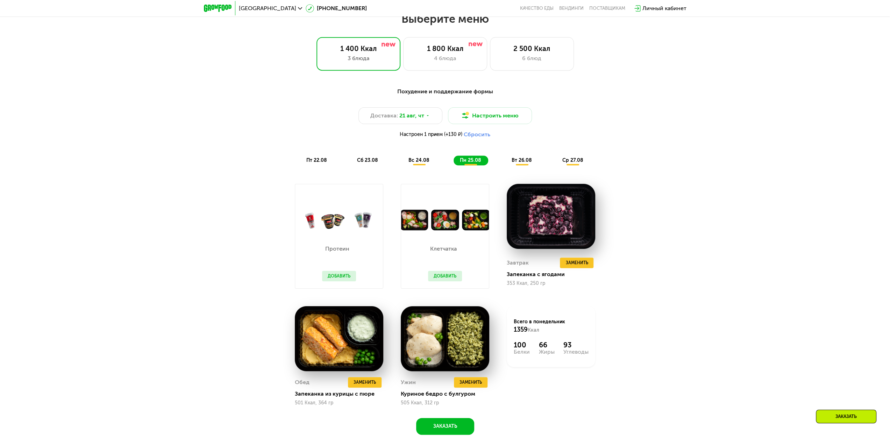
click at [418, 161] on span "вс 24.08" at bounding box center [418, 160] width 21 height 6
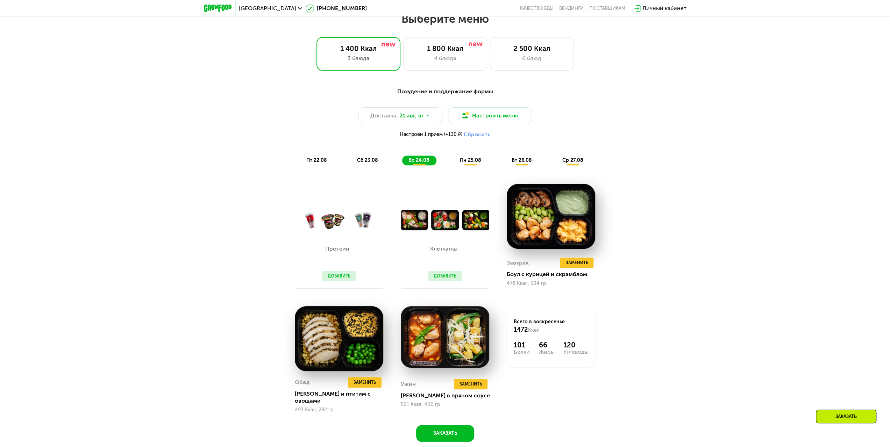
click at [374, 161] on span "сб 23.08" at bounding box center [367, 160] width 21 height 6
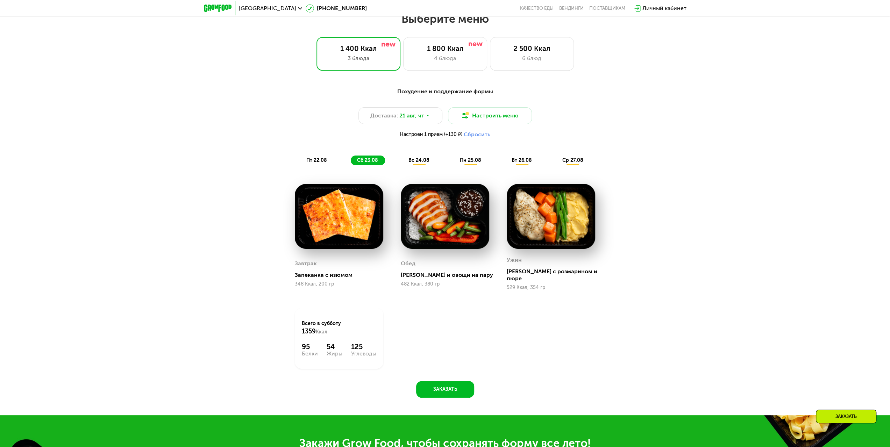
click at [351, 161] on div "пт 22.08" at bounding box center [368, 161] width 34 height 10
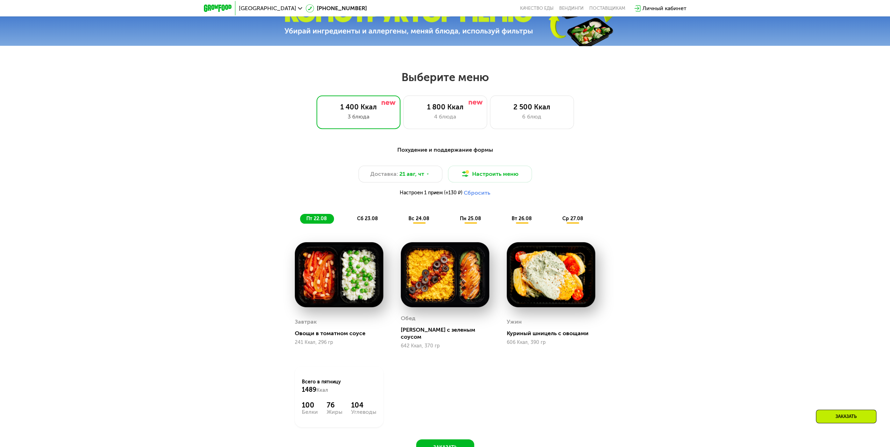
scroll to position [415, 0]
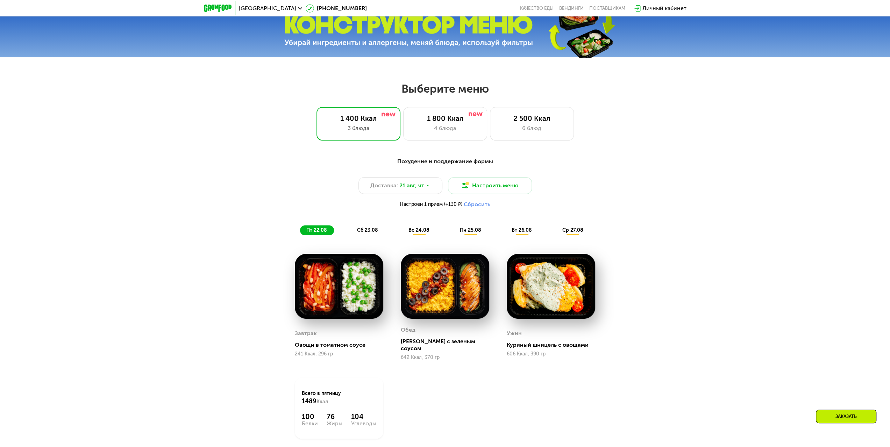
click at [402, 229] on div "сб 23.08" at bounding box center [419, 231] width 34 height 10
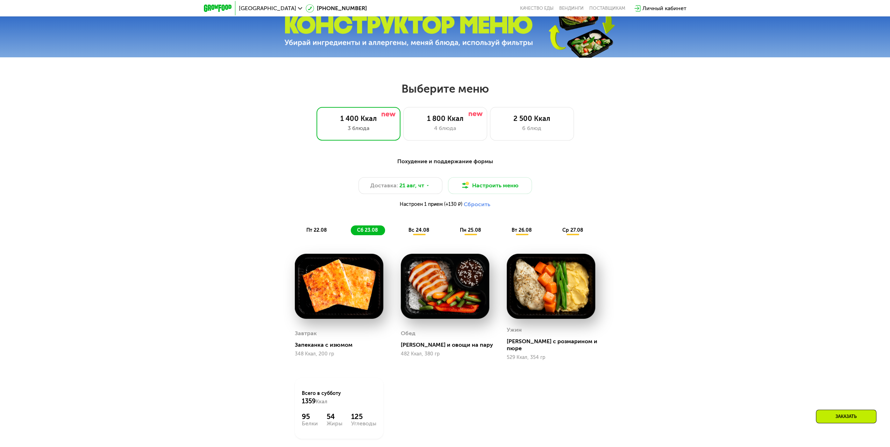
click at [454, 235] on div "вс 24.08" at bounding box center [471, 231] width 35 height 10
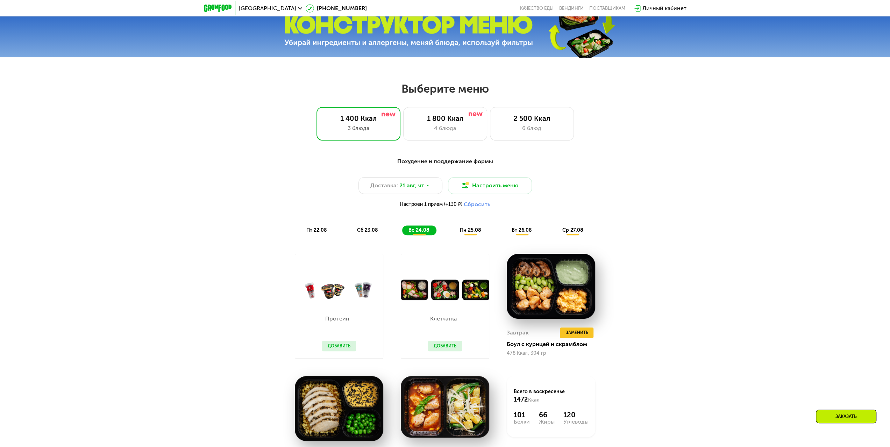
click at [474, 233] on span "пн 25.08" at bounding box center [470, 230] width 21 height 6
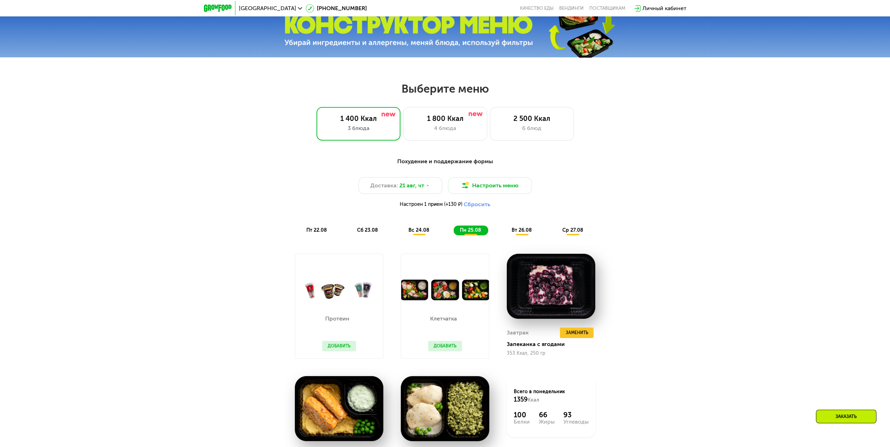
click at [454, 233] on div "вс 24.08" at bounding box center [471, 231] width 35 height 10
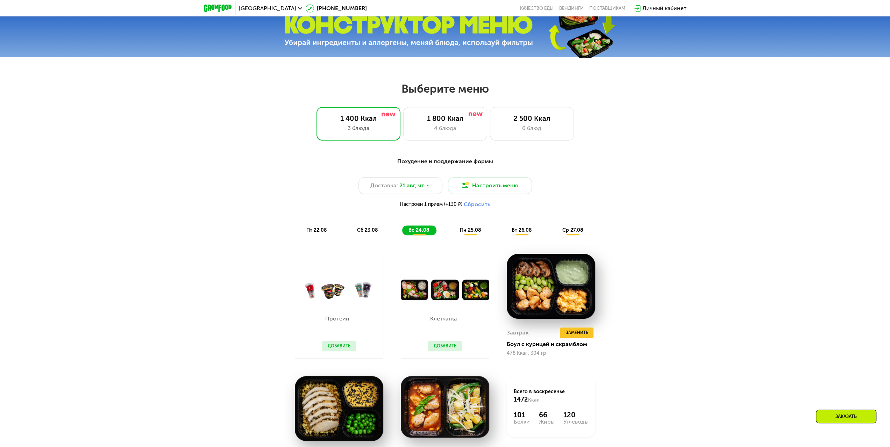
click at [402, 229] on div "сб 23.08" at bounding box center [419, 231] width 34 height 10
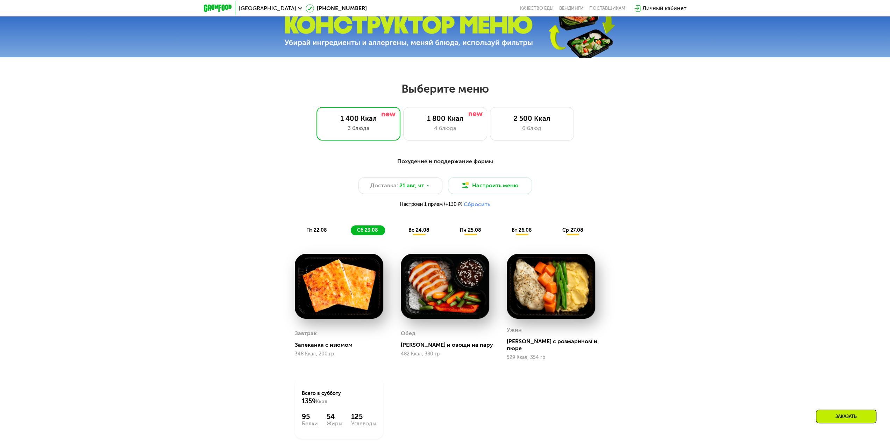
click at [312, 233] on span "пт 22.08" at bounding box center [316, 230] width 21 height 6
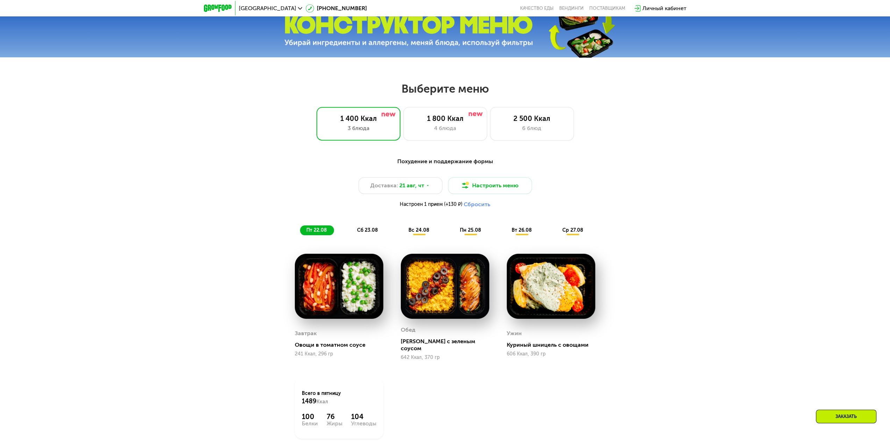
click at [402, 235] on div "сб 23.08" at bounding box center [419, 231] width 34 height 10
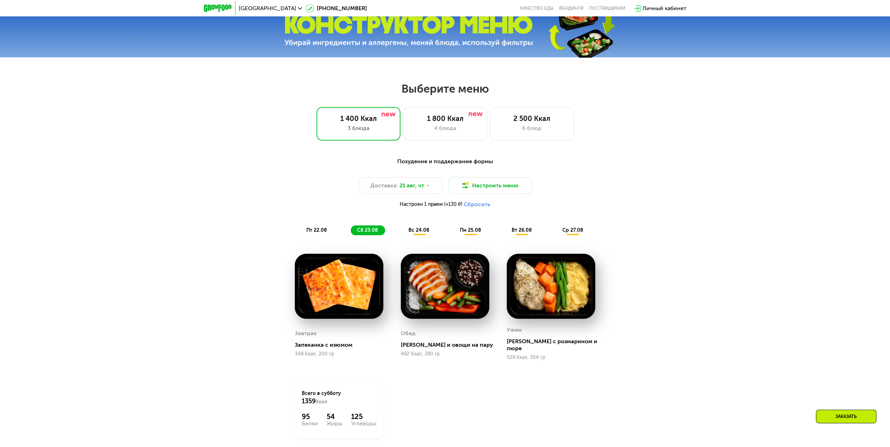
click at [426, 233] on span "вс 24.08" at bounding box center [418, 230] width 21 height 6
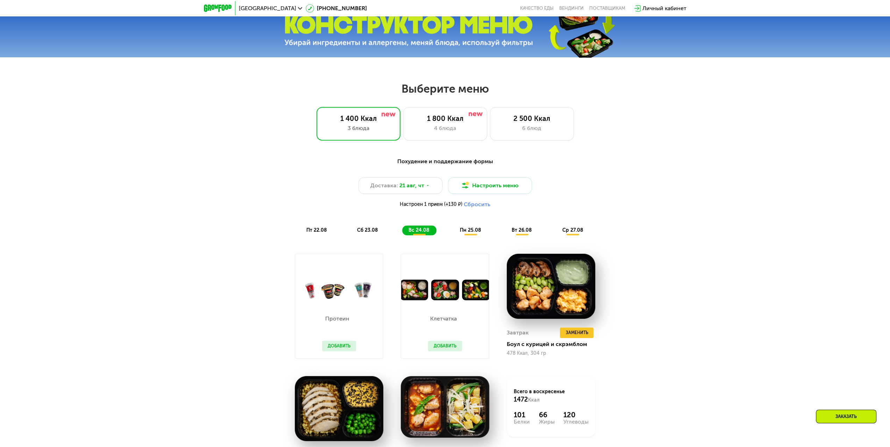
click at [490, 234] on div "пт 22.08 сб 23.08 вс 24.08 пн 25.08 вт 26.08 ср 27.08" at bounding box center [445, 231] width 290 height 10
click at [505, 232] on div "пн 25.08" at bounding box center [522, 231] width 34 height 10
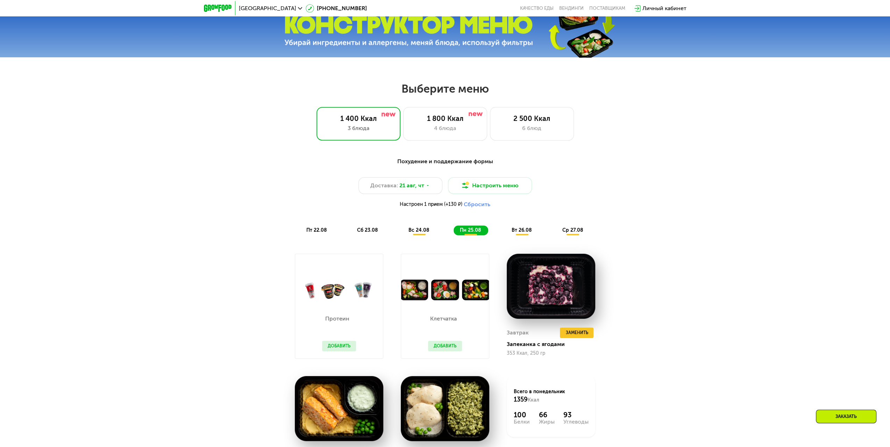
click at [517, 232] on span "вт 26.08" at bounding box center [522, 230] width 20 height 6
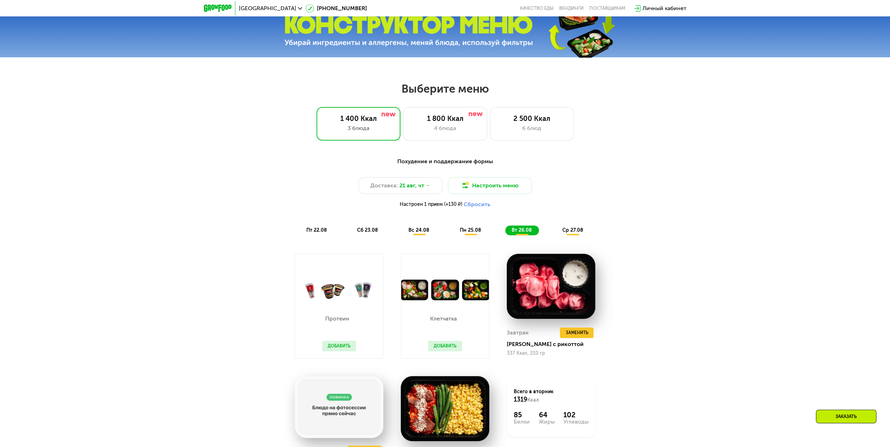
click at [563, 233] on span "ср 27.08" at bounding box center [572, 230] width 21 height 6
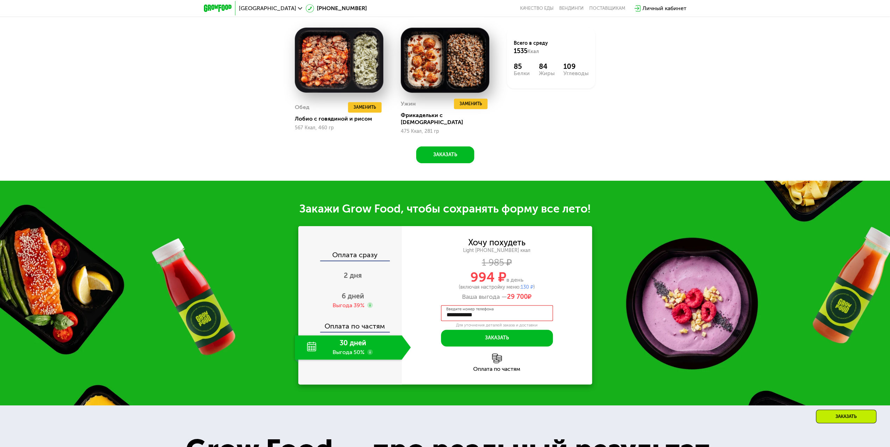
scroll to position [765, 0]
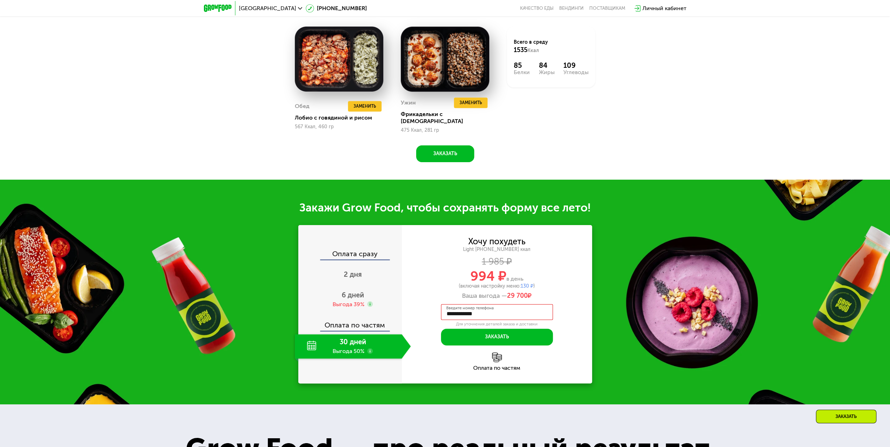
click at [346, 332] on div "30 дней Выгода 50%" at bounding box center [348, 346] width 107 height 24
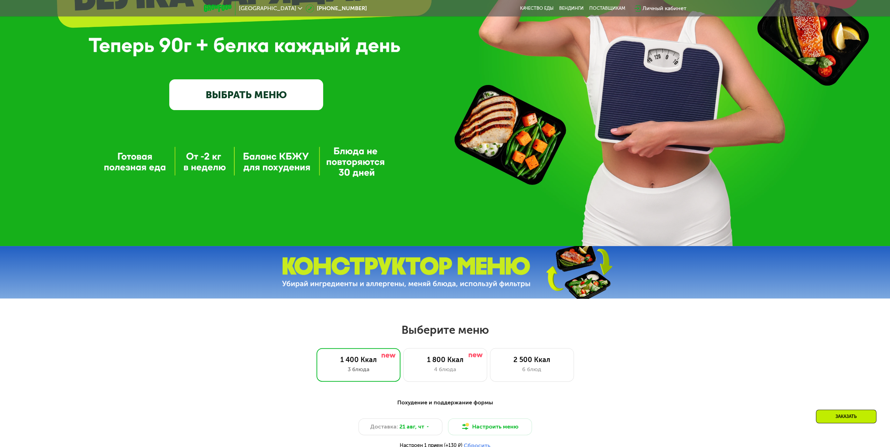
scroll to position [66, 0]
